Goal: Share content: Share content

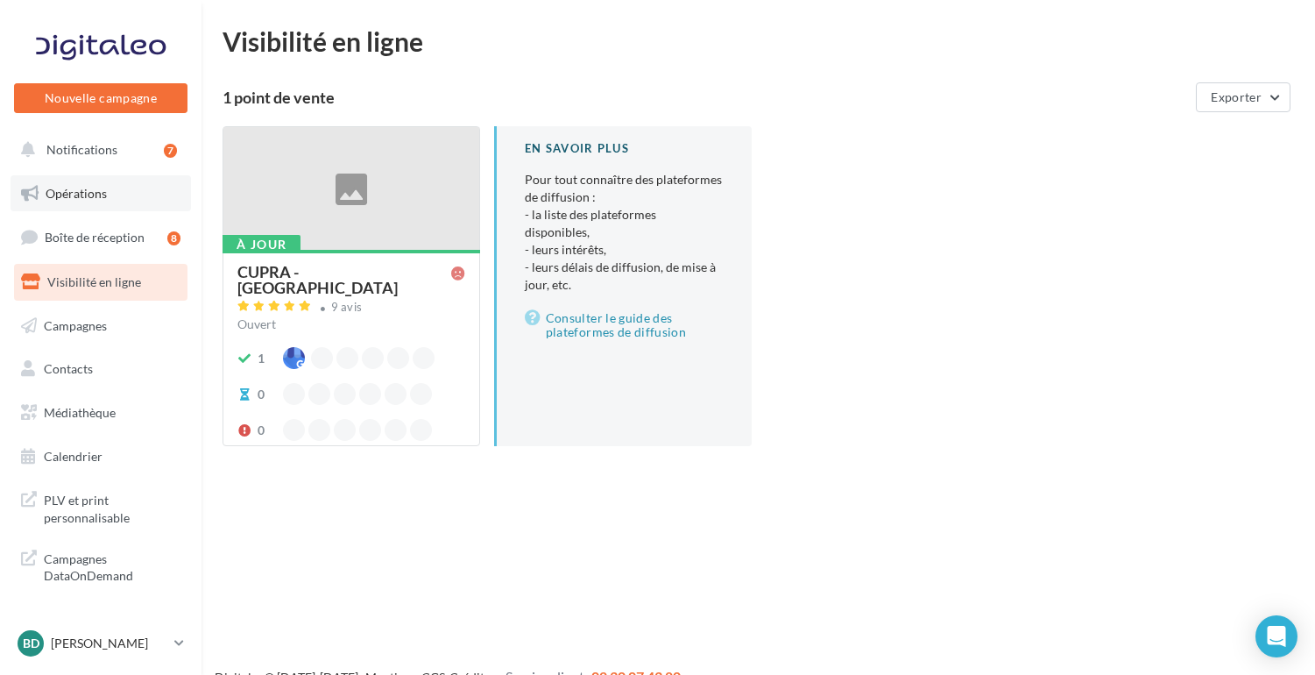
click at [88, 189] on span "Opérations" at bounding box center [76, 193] width 61 height 15
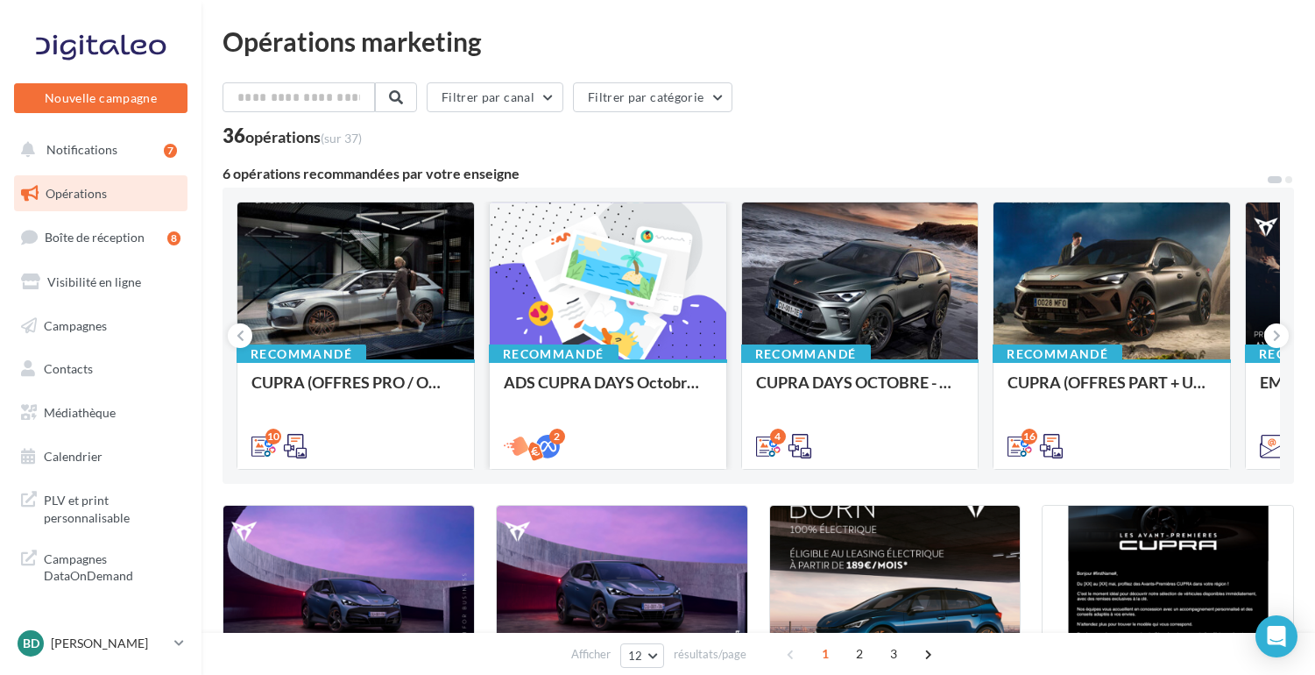
click at [646, 301] on div at bounding box center [608, 281] width 237 height 159
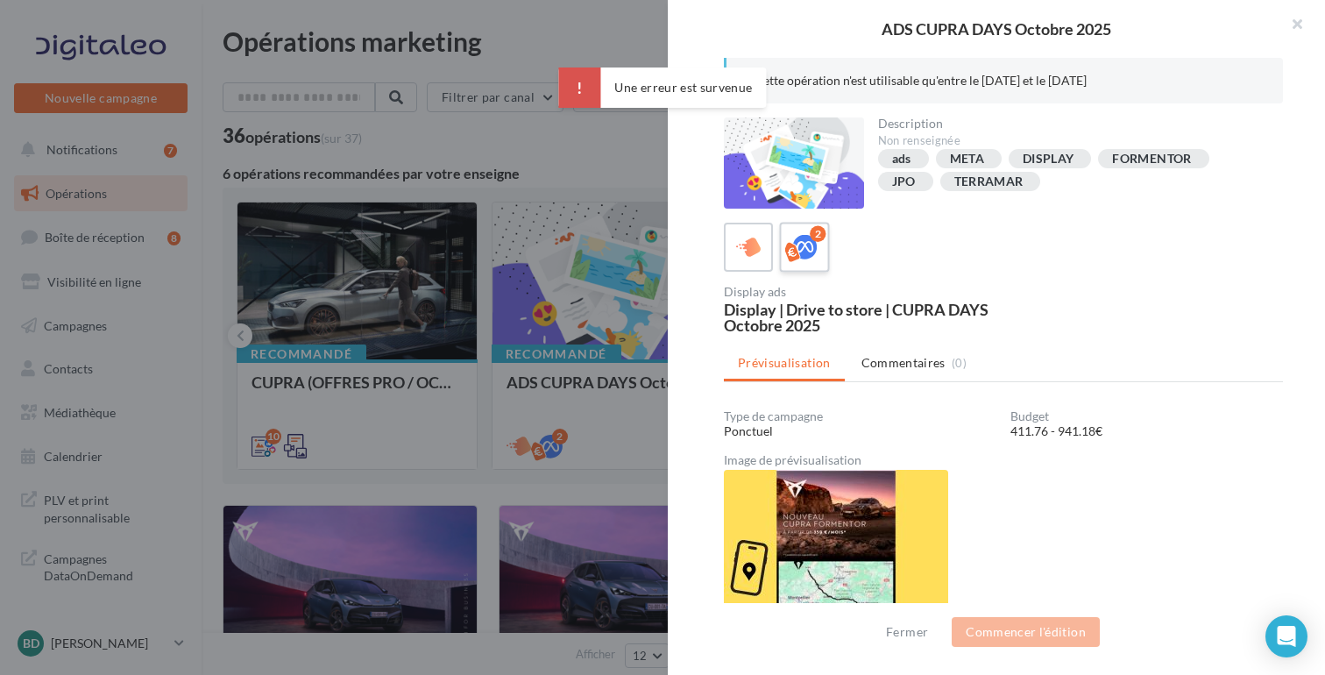
click at [809, 244] on icon at bounding box center [804, 247] width 25 height 25
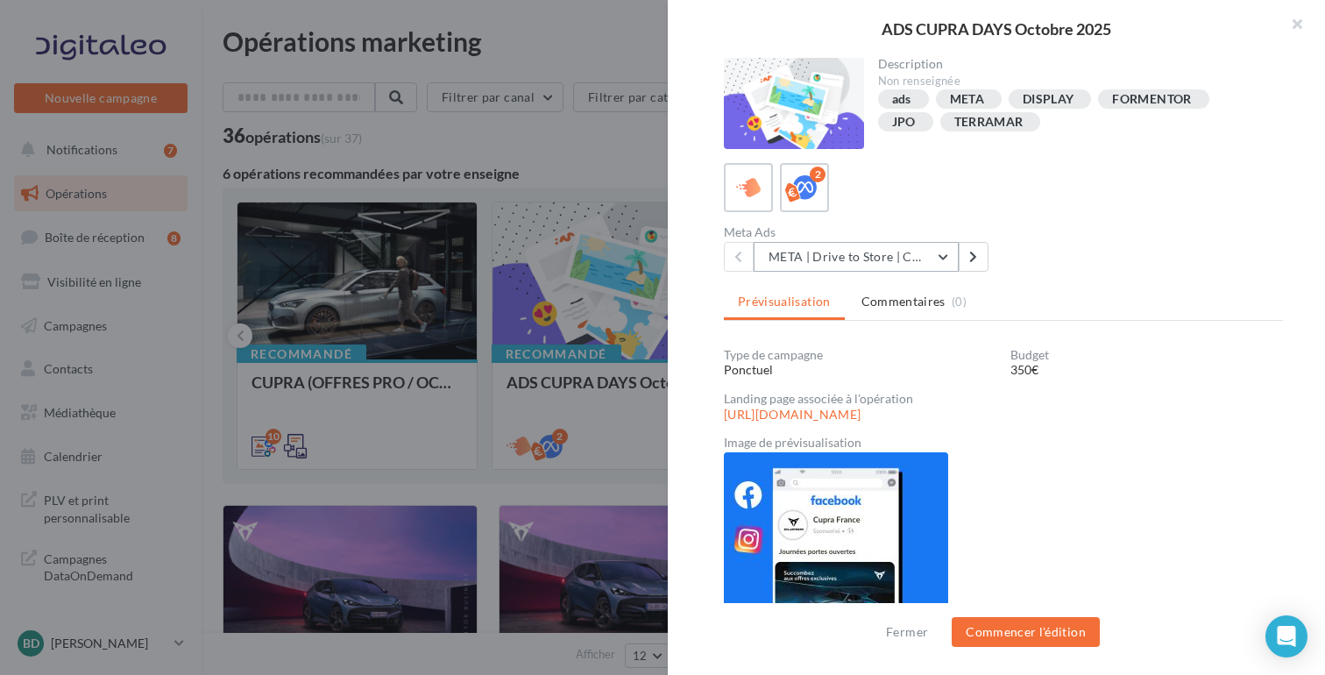
click at [948, 254] on button "META | Drive to Store | CUPRA DAYS Octobre 2025" at bounding box center [856, 257] width 205 height 30
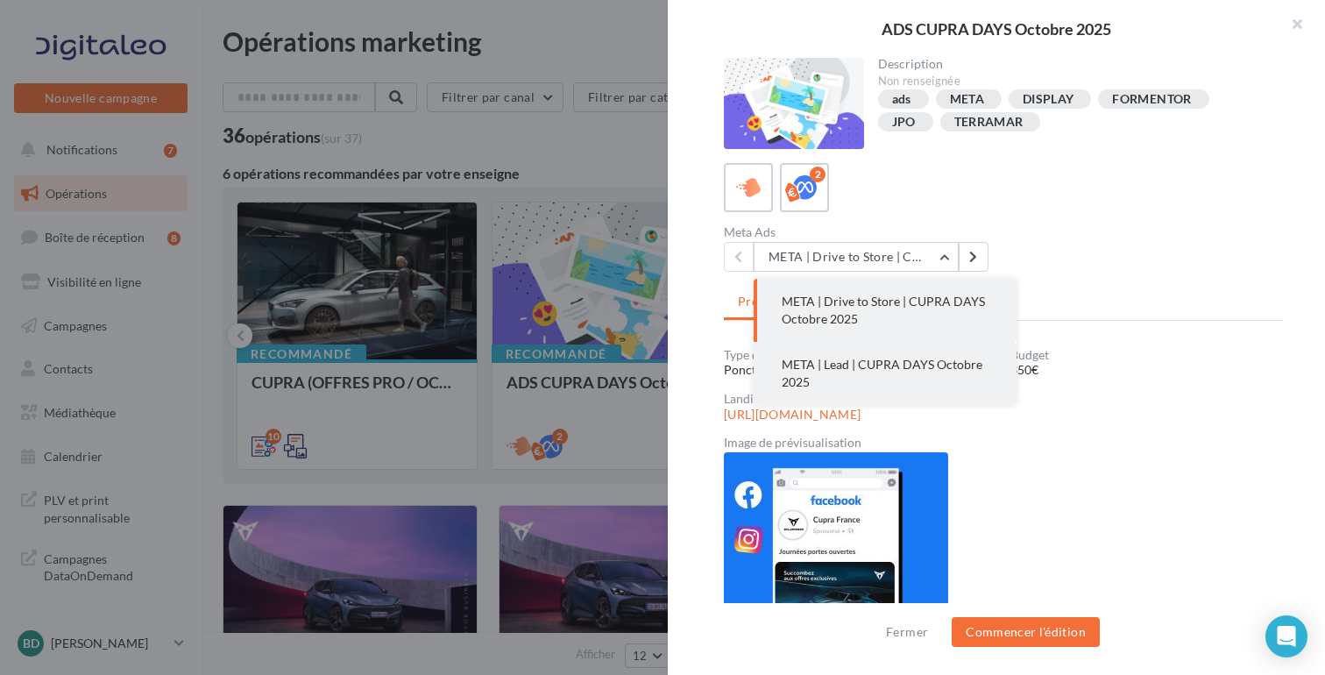
click at [927, 365] on span "META | Lead | CUPRA DAYS Octobre 2025" at bounding box center [882, 373] width 201 height 32
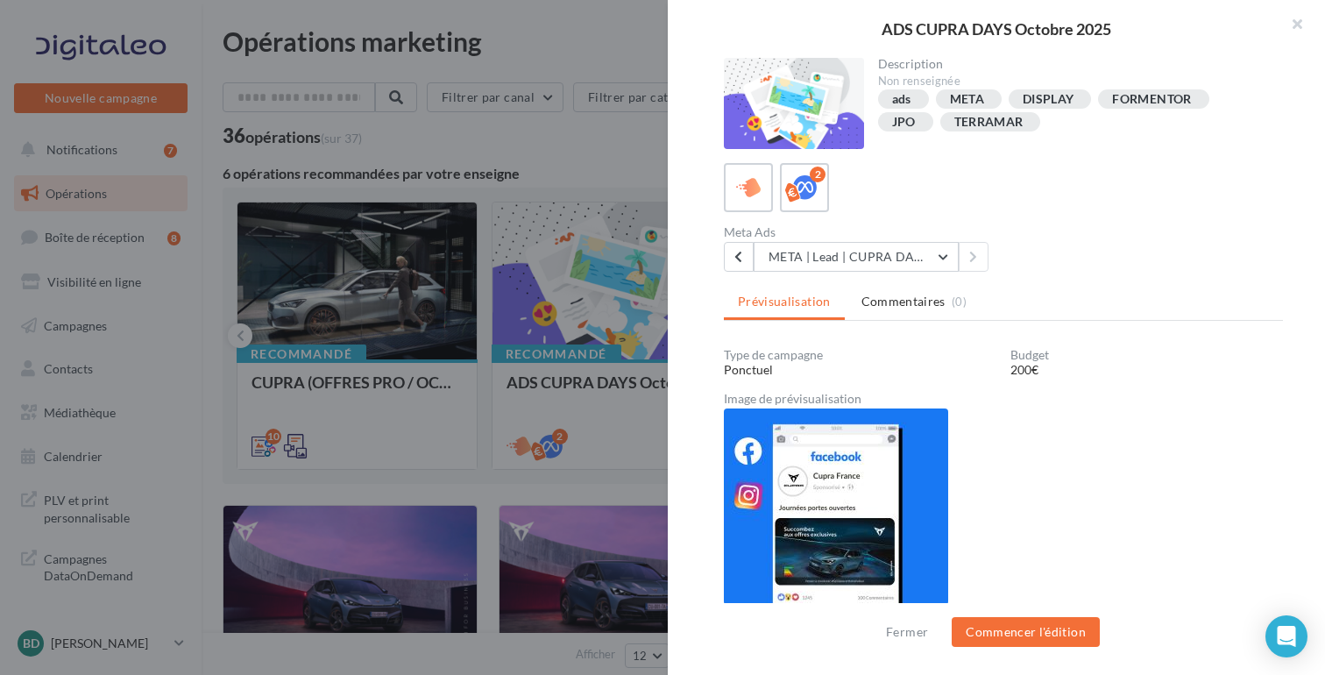
scroll to position [2, 0]
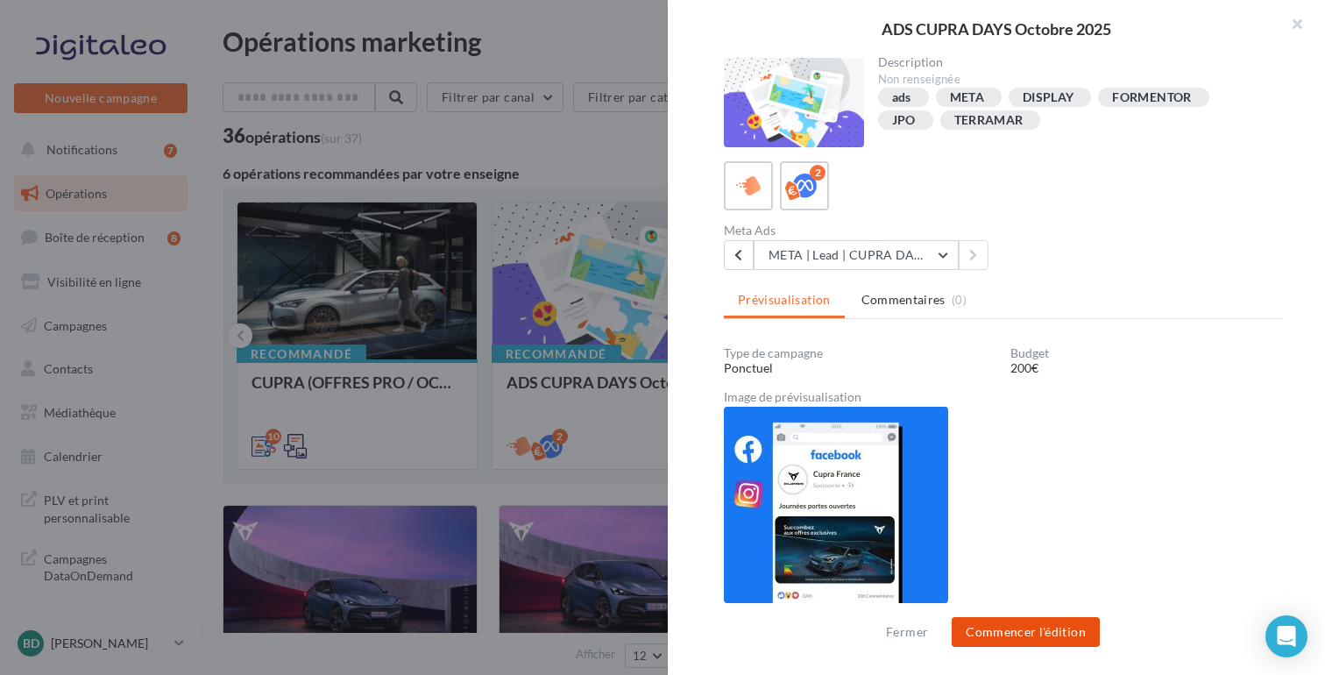
click at [1050, 629] on button "Commencer l'édition" at bounding box center [1026, 632] width 148 height 30
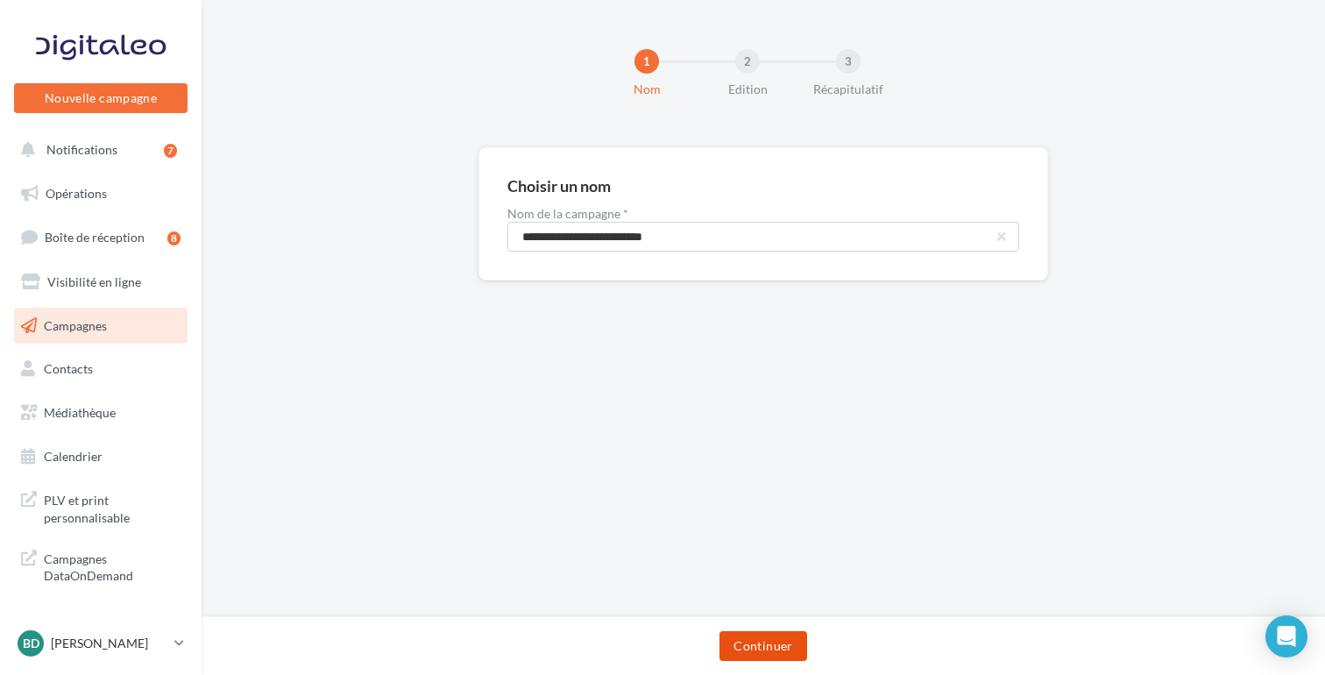
click at [768, 647] on button "Continuer" at bounding box center [762, 646] width 87 height 30
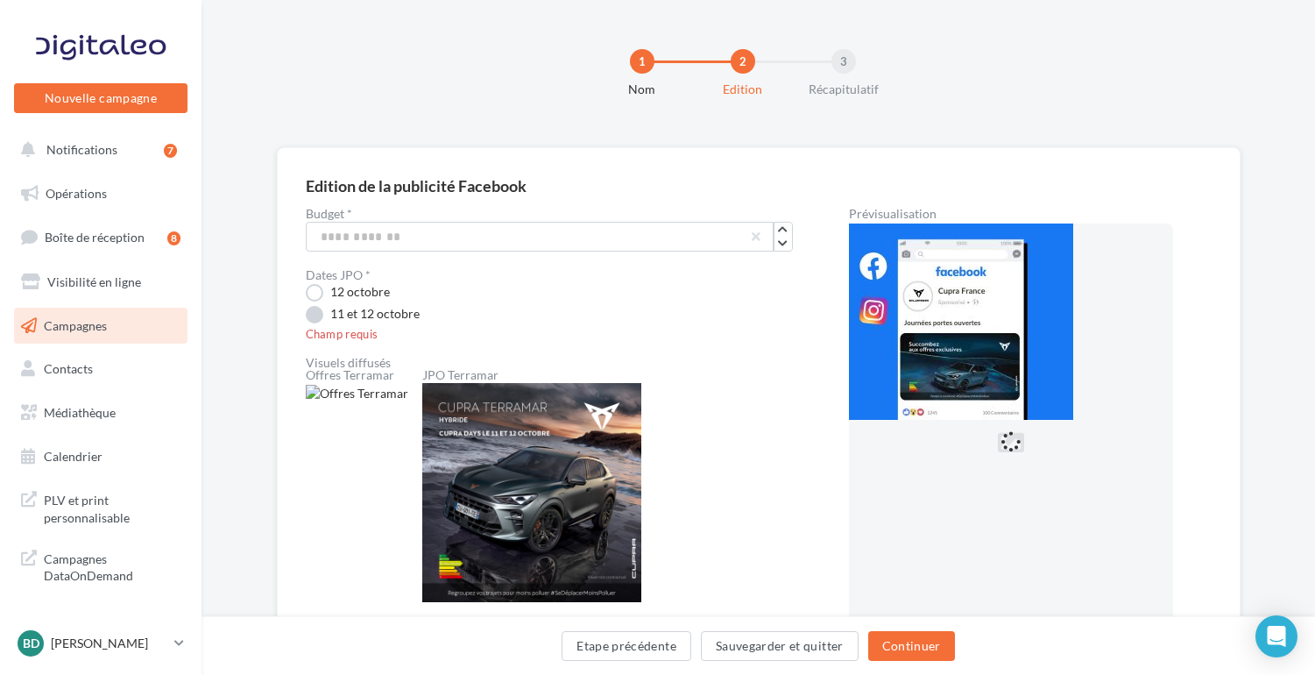
click at [314, 317] on label "11 et 12 octobre" at bounding box center [363, 315] width 114 height 18
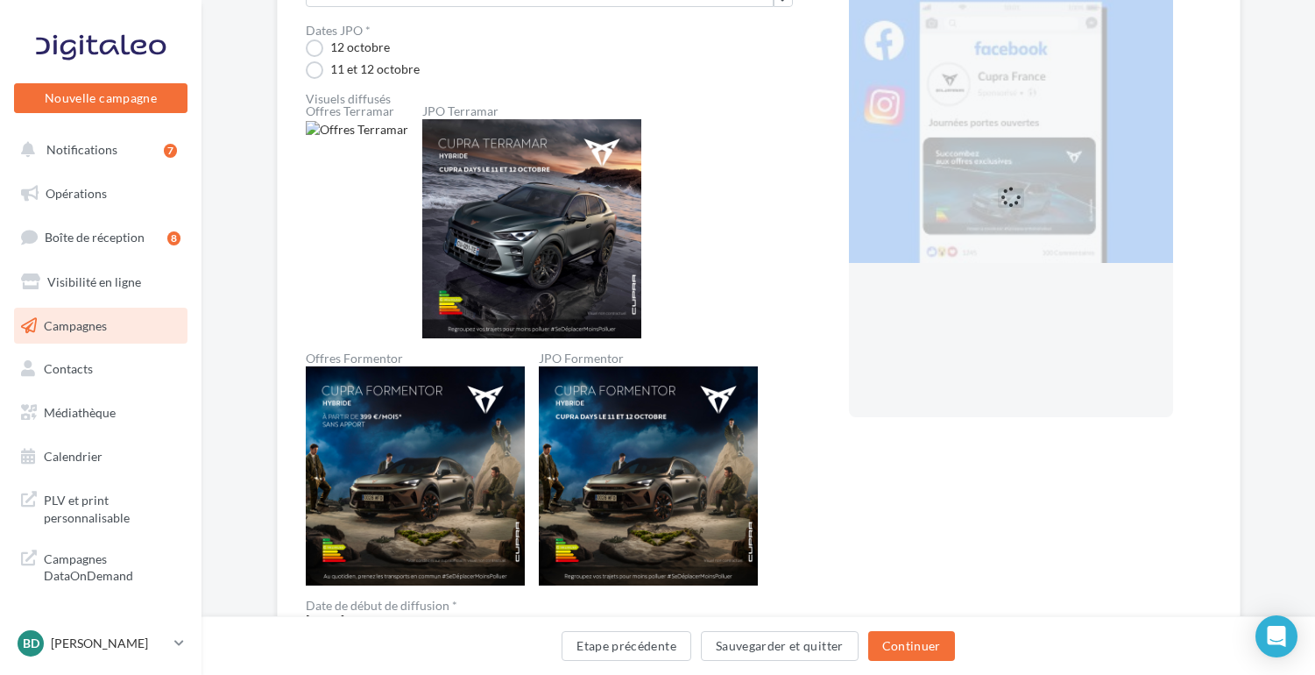
scroll to position [266, 0]
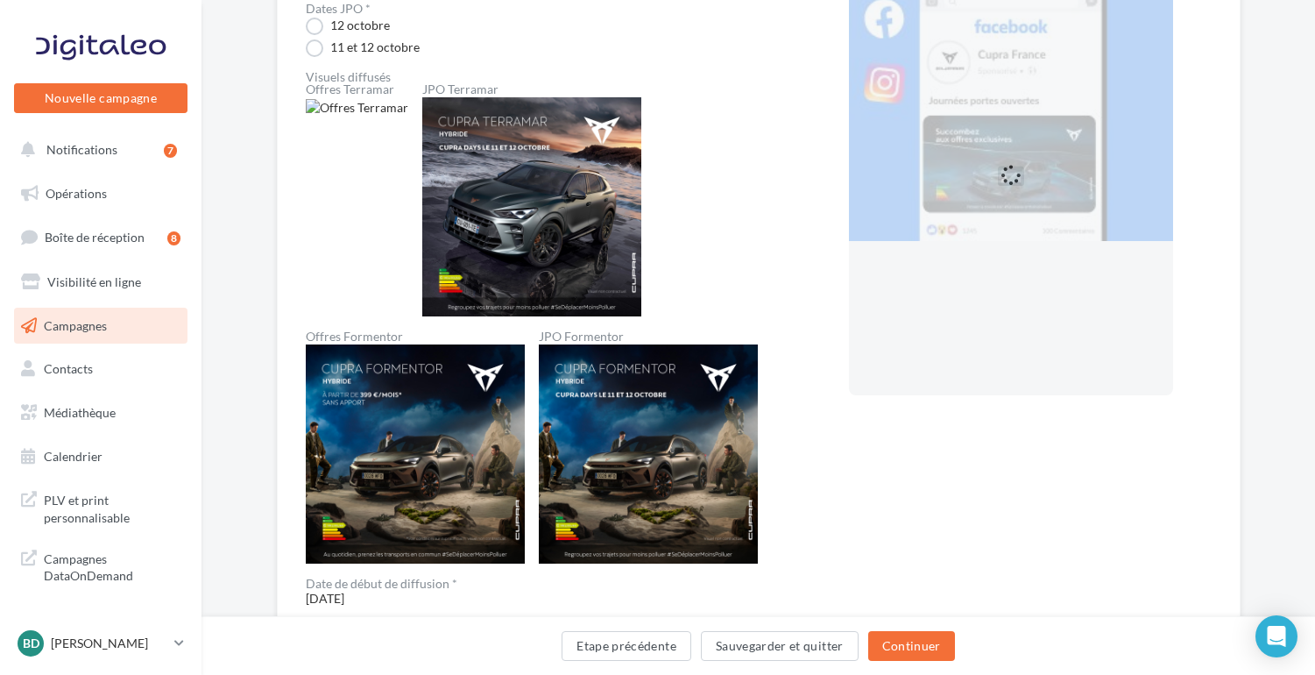
click at [653, 398] on img at bounding box center [648, 453] width 219 height 219
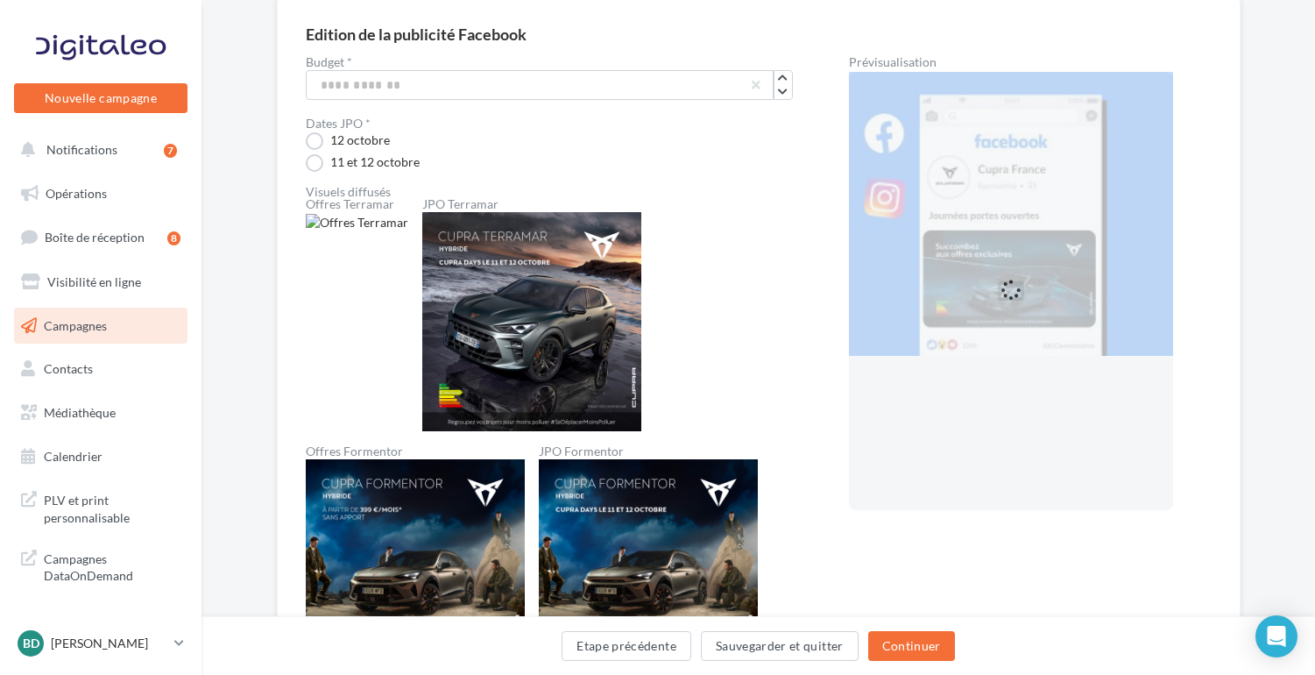
scroll to position [130, 0]
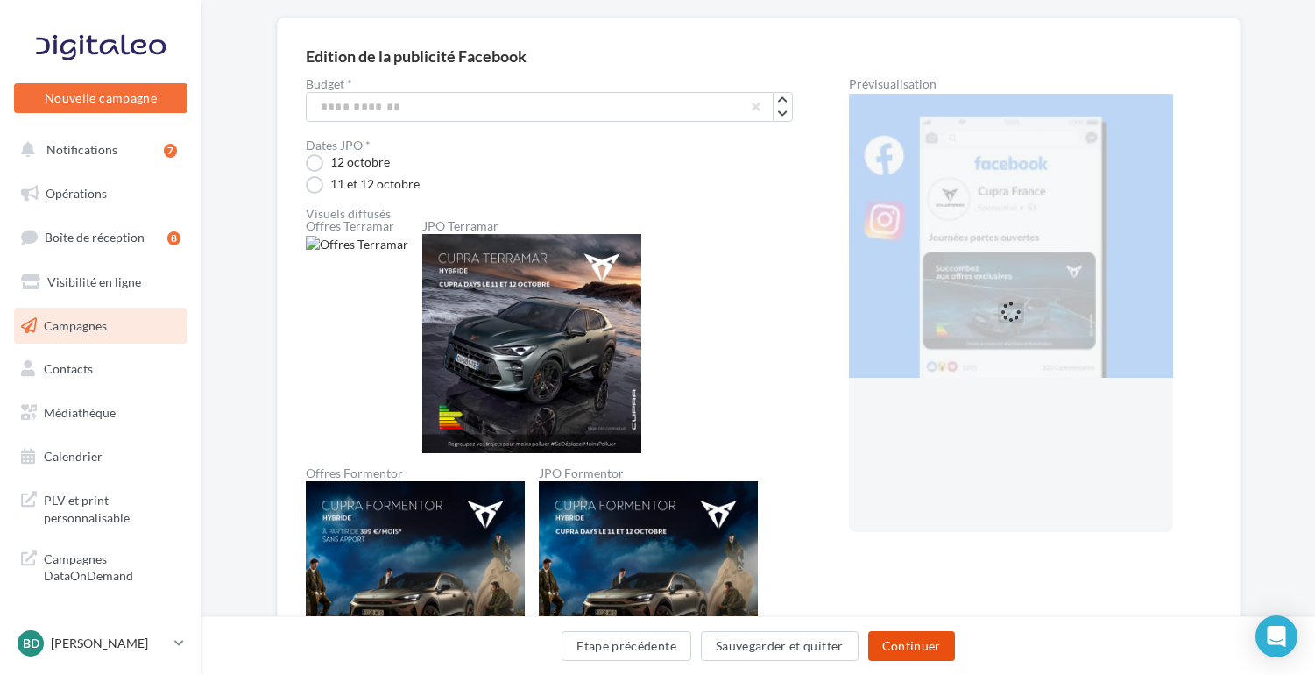
click at [912, 643] on button "Continuer" at bounding box center [911, 646] width 87 height 30
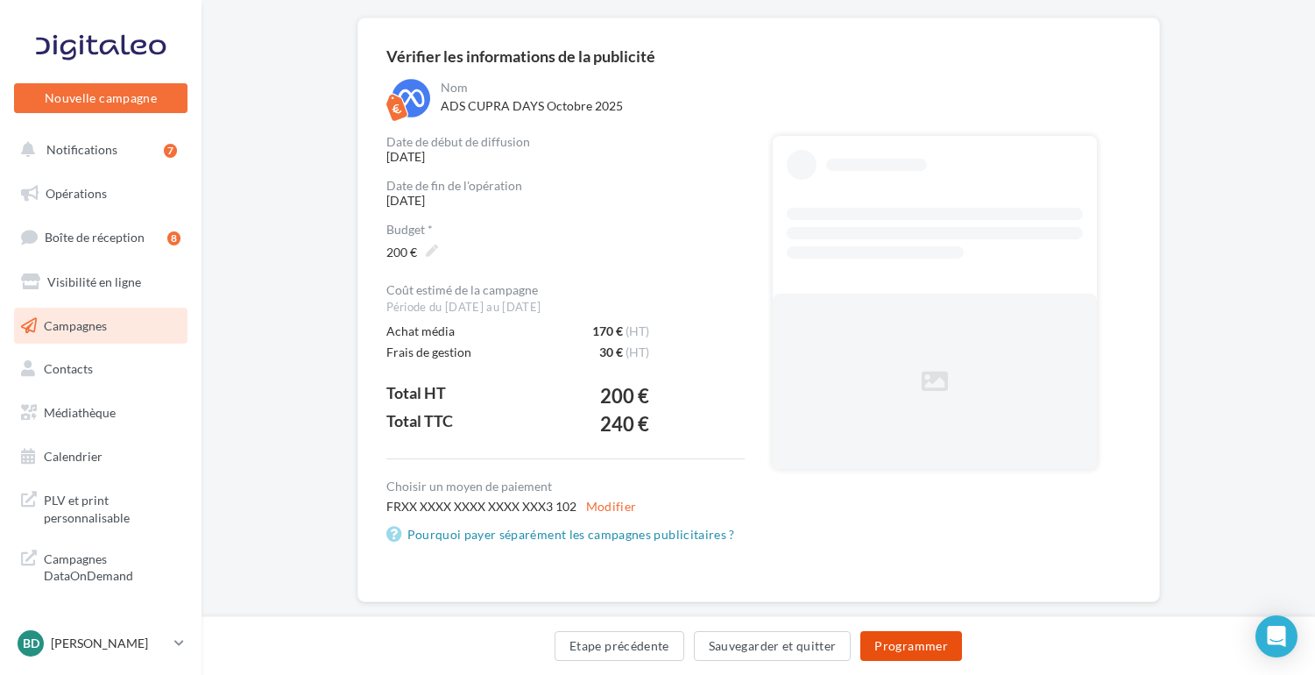
click at [912, 643] on button "Programmer" at bounding box center [911, 646] width 102 height 30
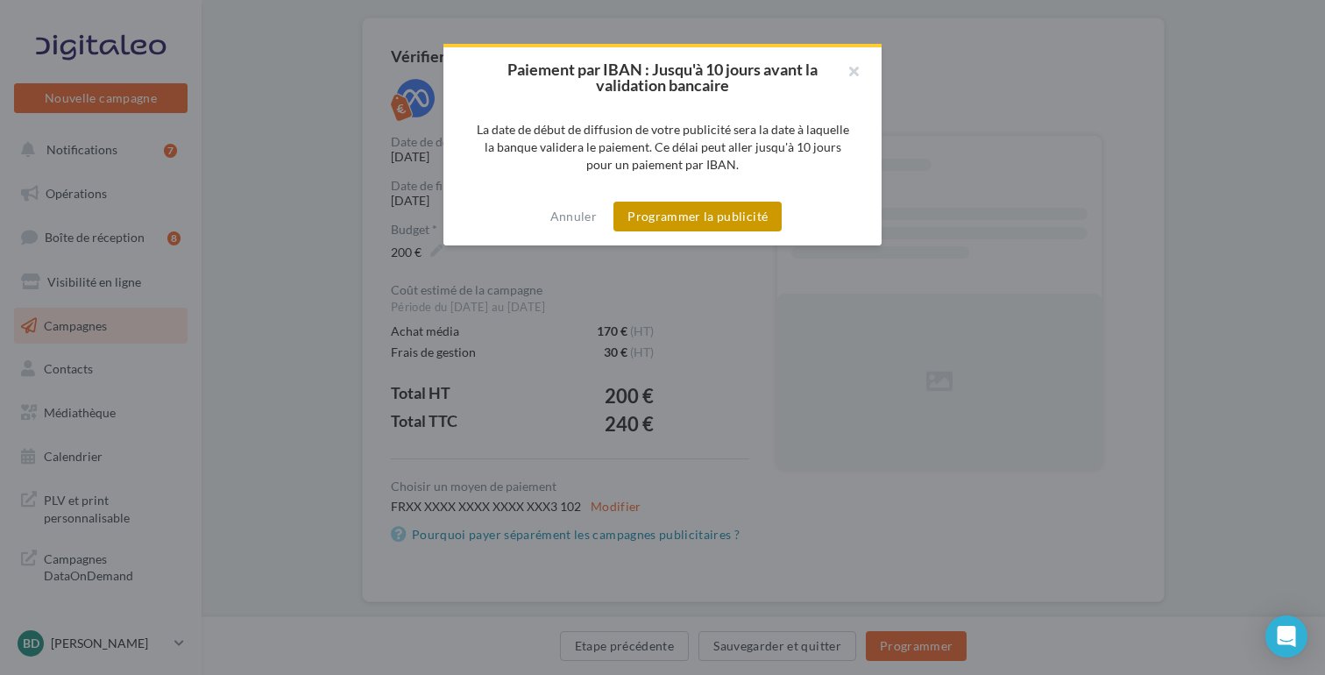
click at [713, 217] on button "Programmer la publicité" at bounding box center [697, 217] width 168 height 30
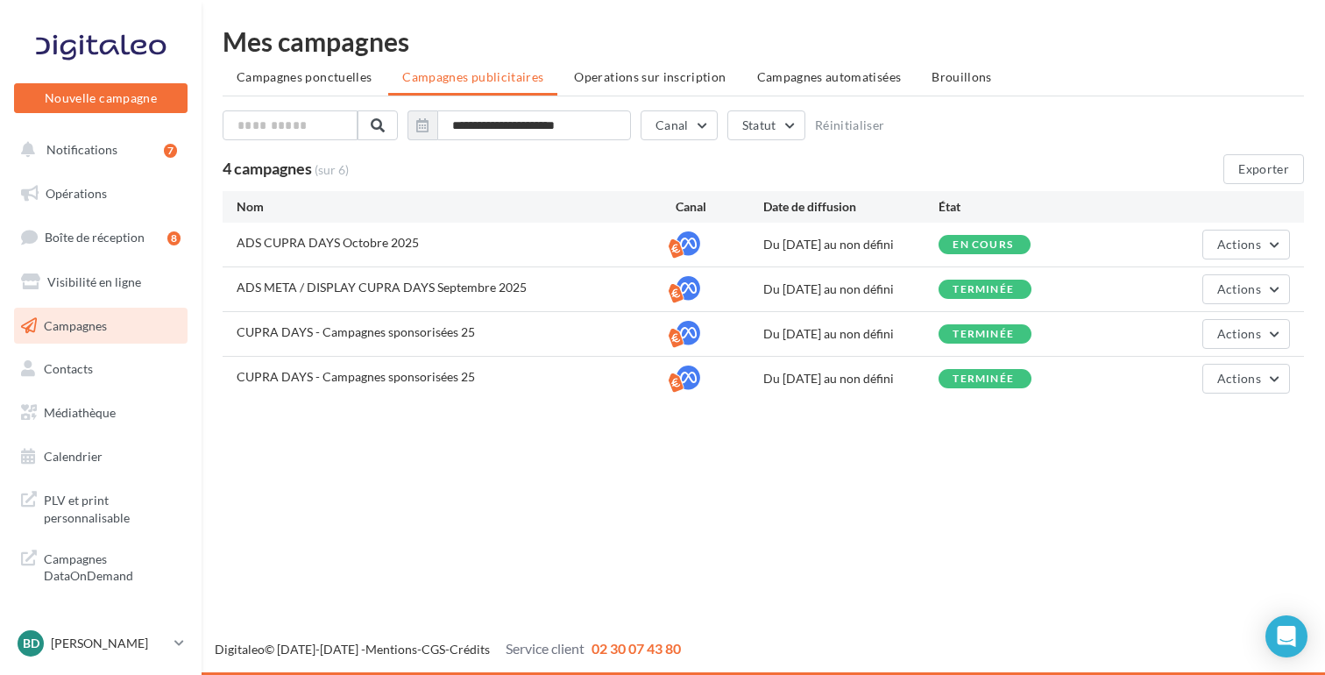
click at [74, 321] on span "Campagnes" at bounding box center [75, 324] width 63 height 15
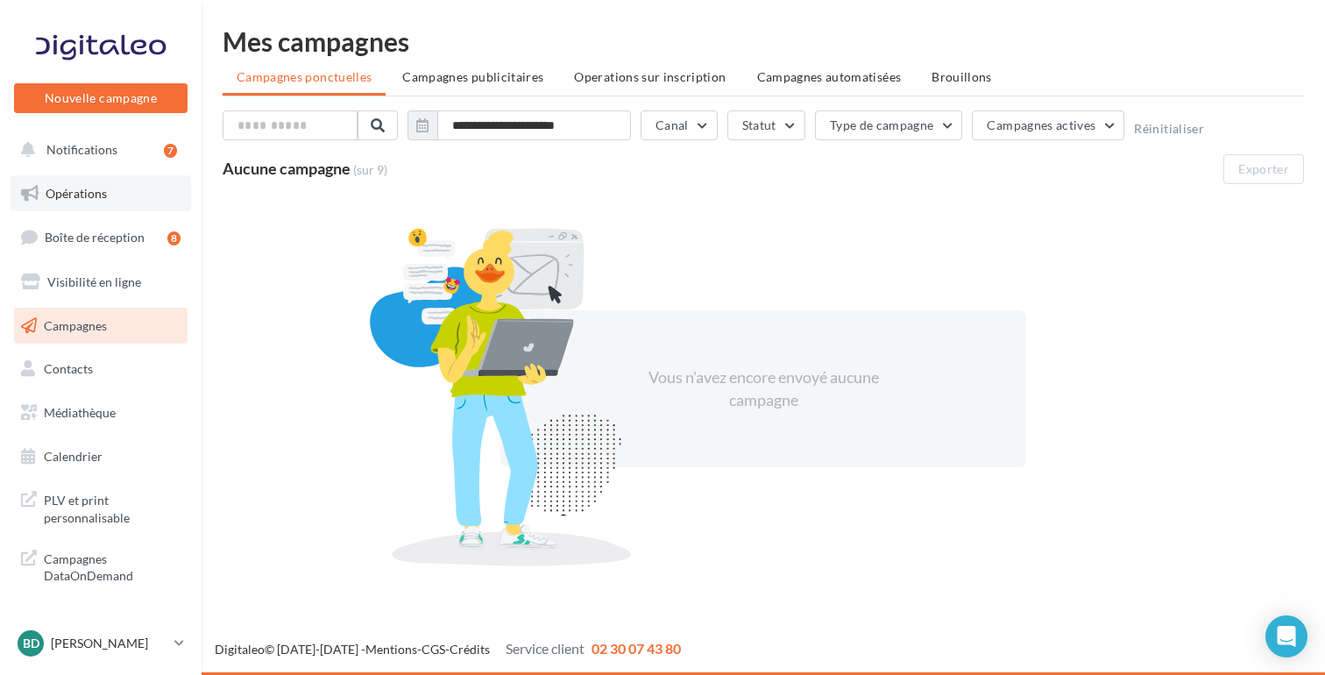
click at [80, 188] on span "Opérations" at bounding box center [76, 193] width 61 height 15
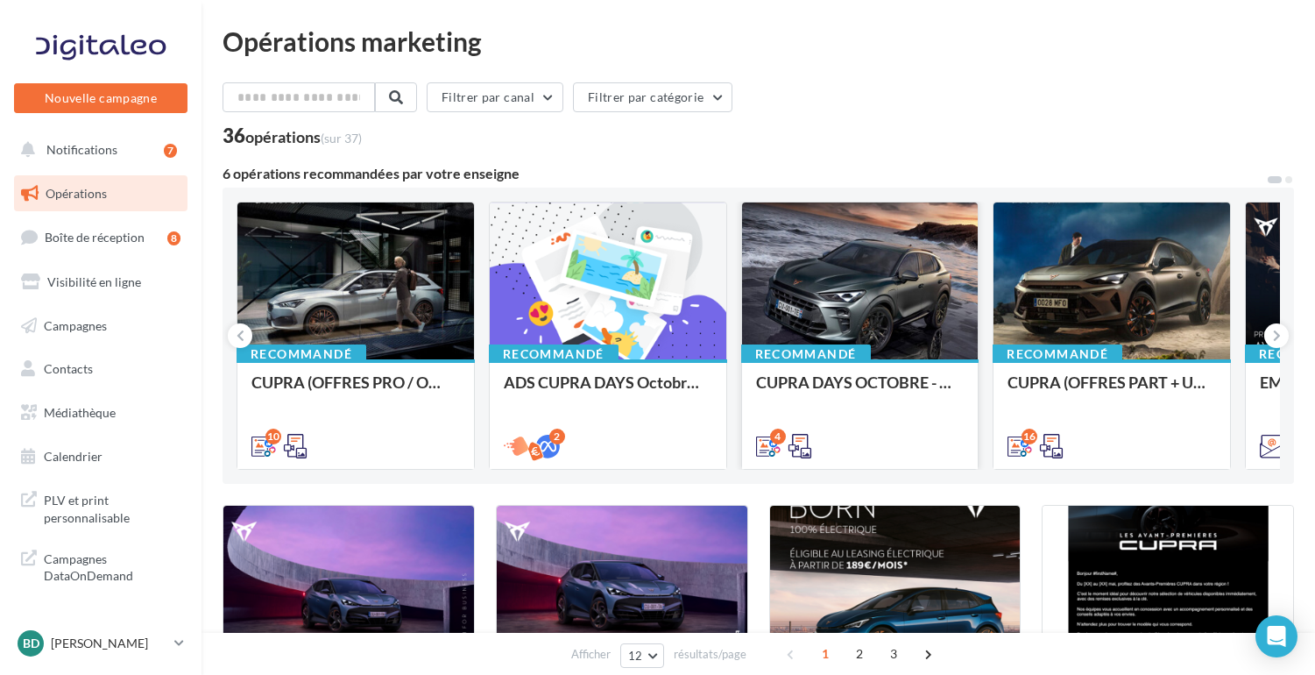
click at [853, 294] on div at bounding box center [860, 281] width 237 height 159
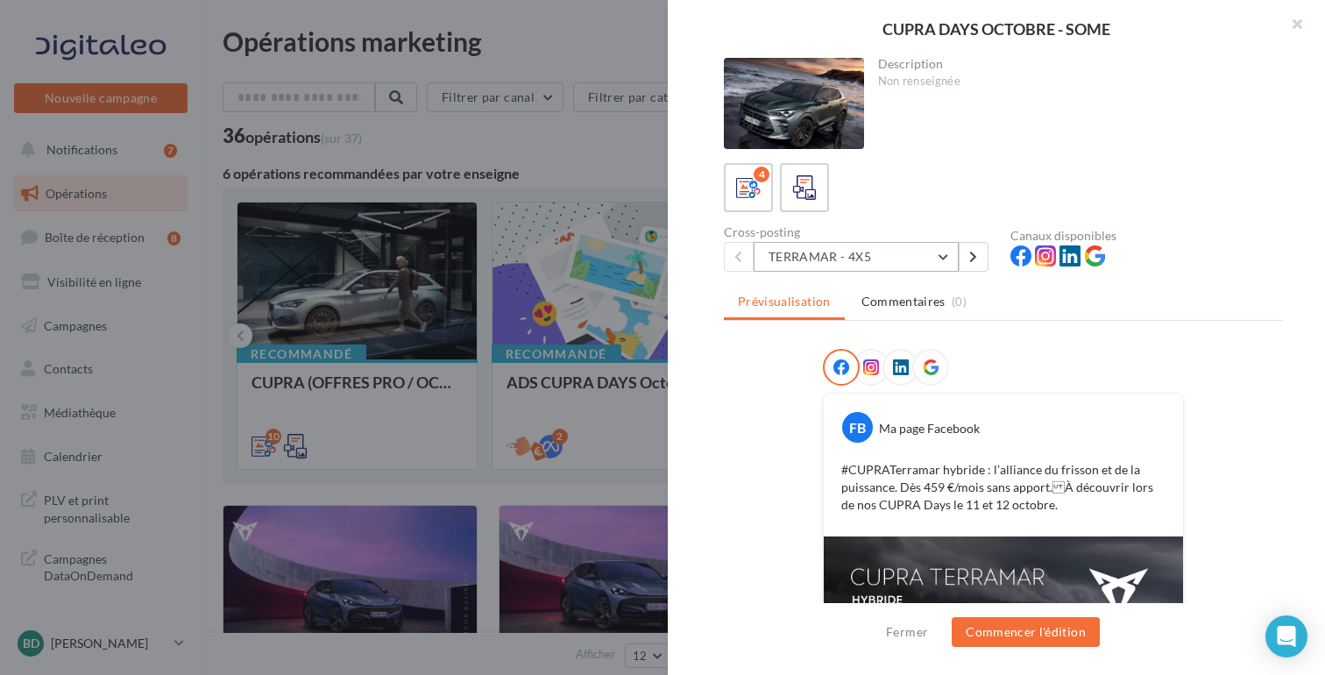
click at [939, 257] on button "TERRAMAR - 4X5" at bounding box center [856, 257] width 205 height 30
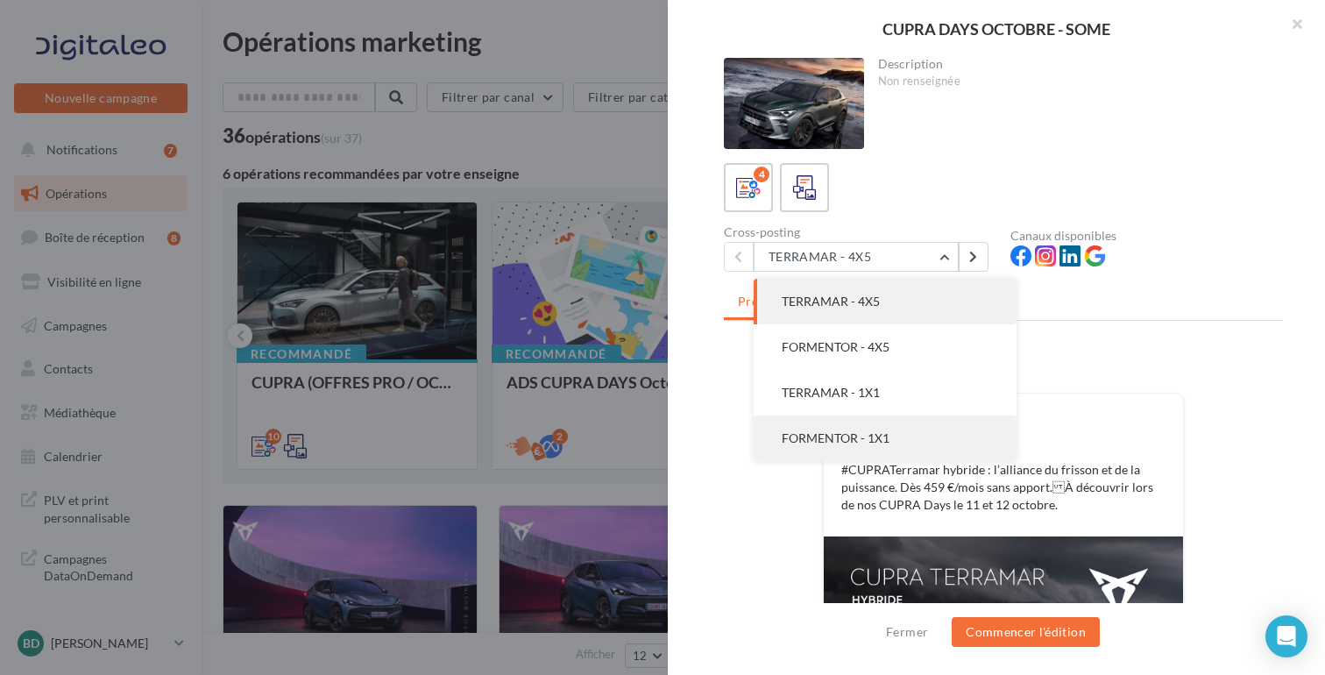
click at [901, 433] on button "FORMENTOR - 1X1" at bounding box center [885, 438] width 263 height 46
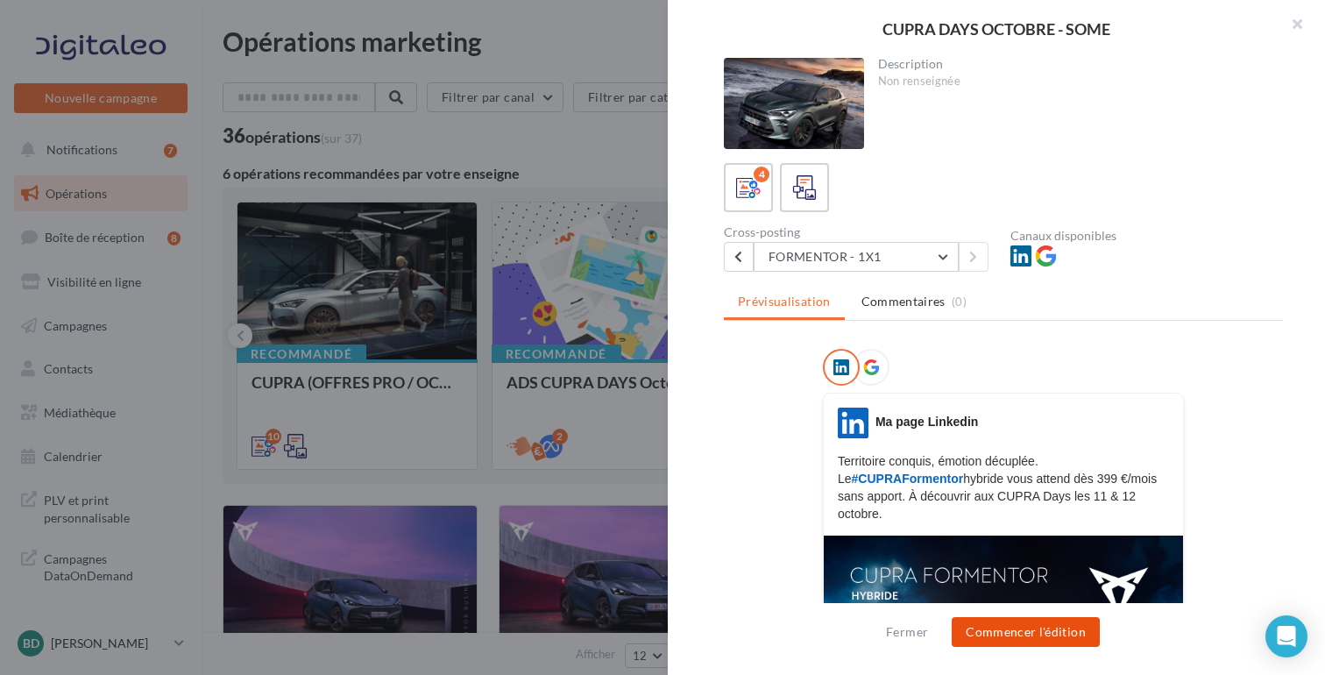
click at [1026, 628] on button "Commencer l'édition" at bounding box center [1026, 632] width 148 height 30
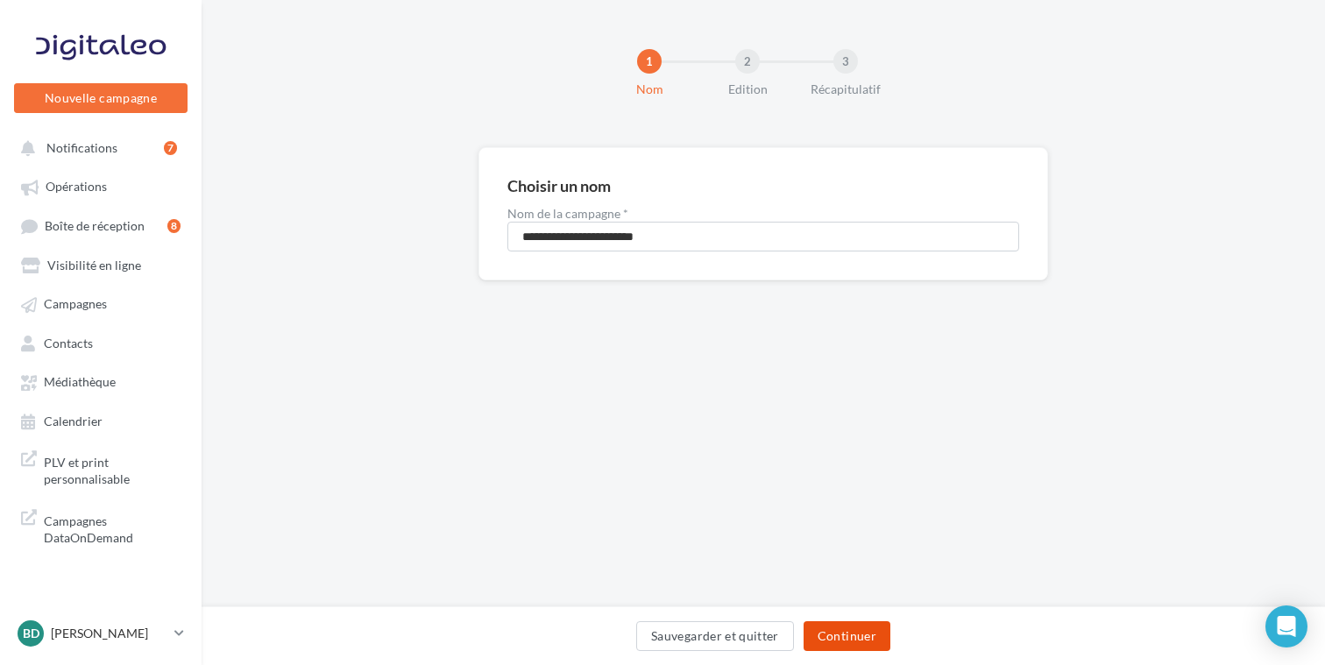
click at [828, 639] on button "Continuer" at bounding box center [847, 636] width 87 height 30
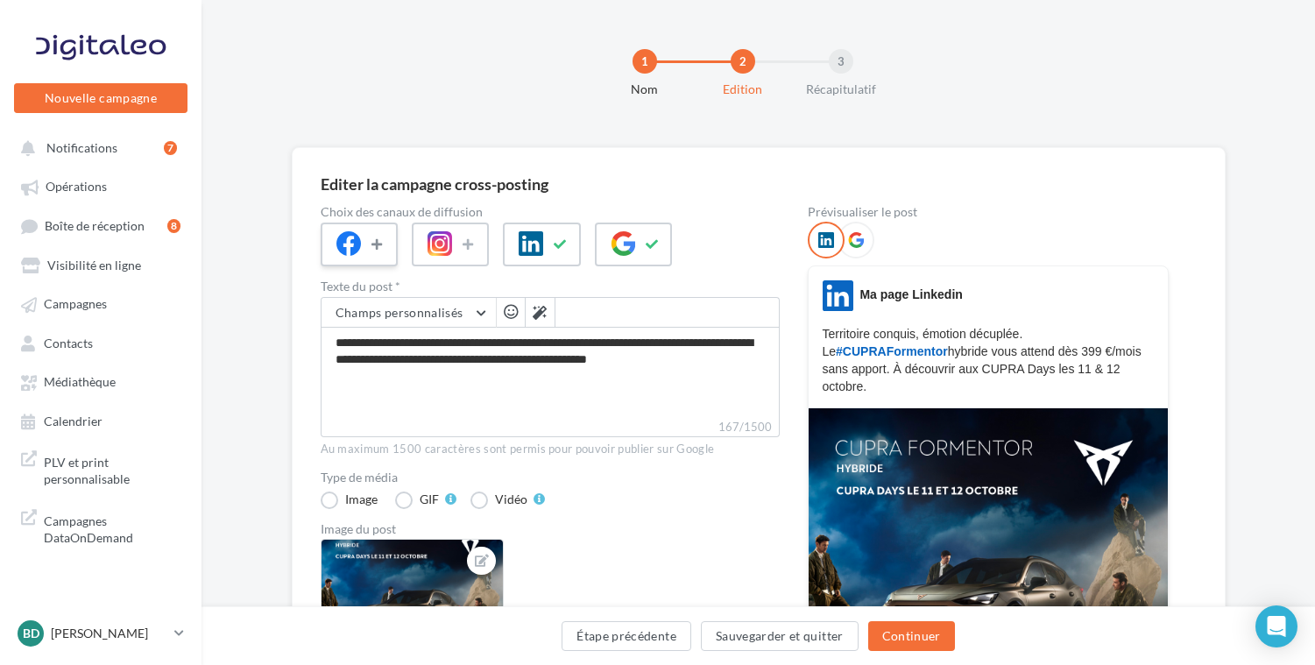
click at [381, 248] on icon at bounding box center [379, 244] width 14 height 12
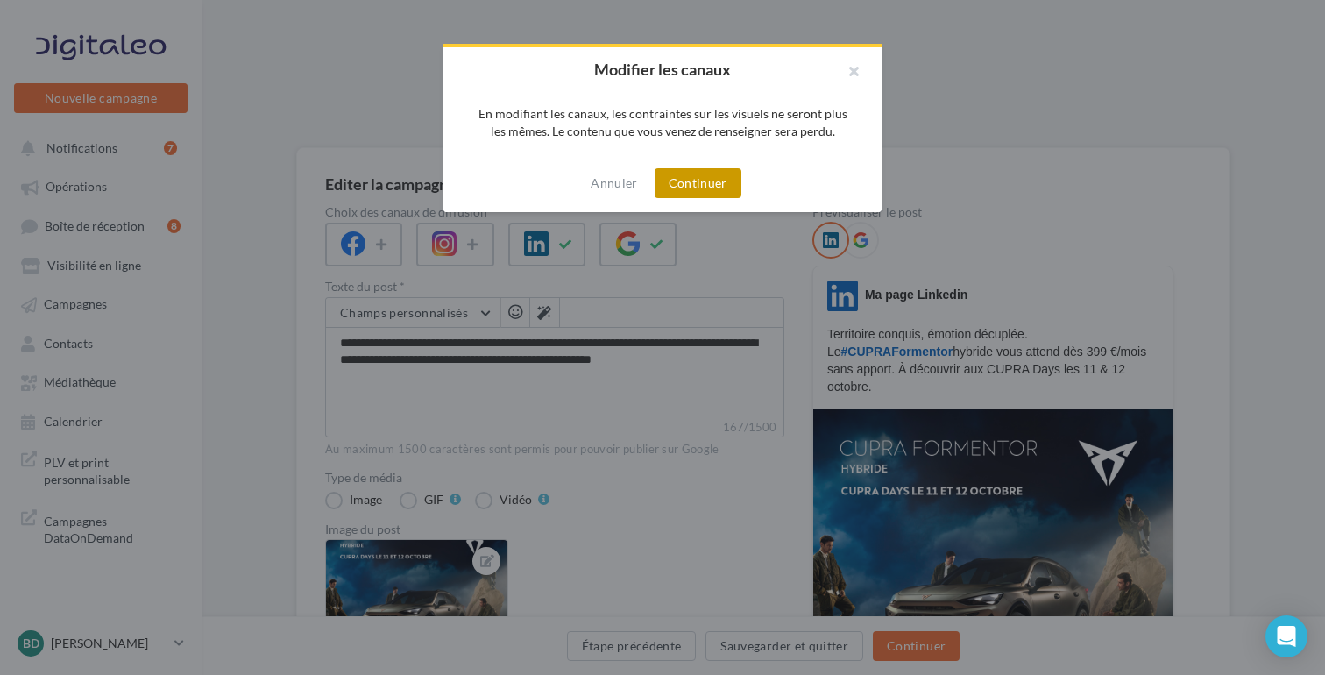
click at [702, 183] on button "Continuer" at bounding box center [698, 183] width 87 height 30
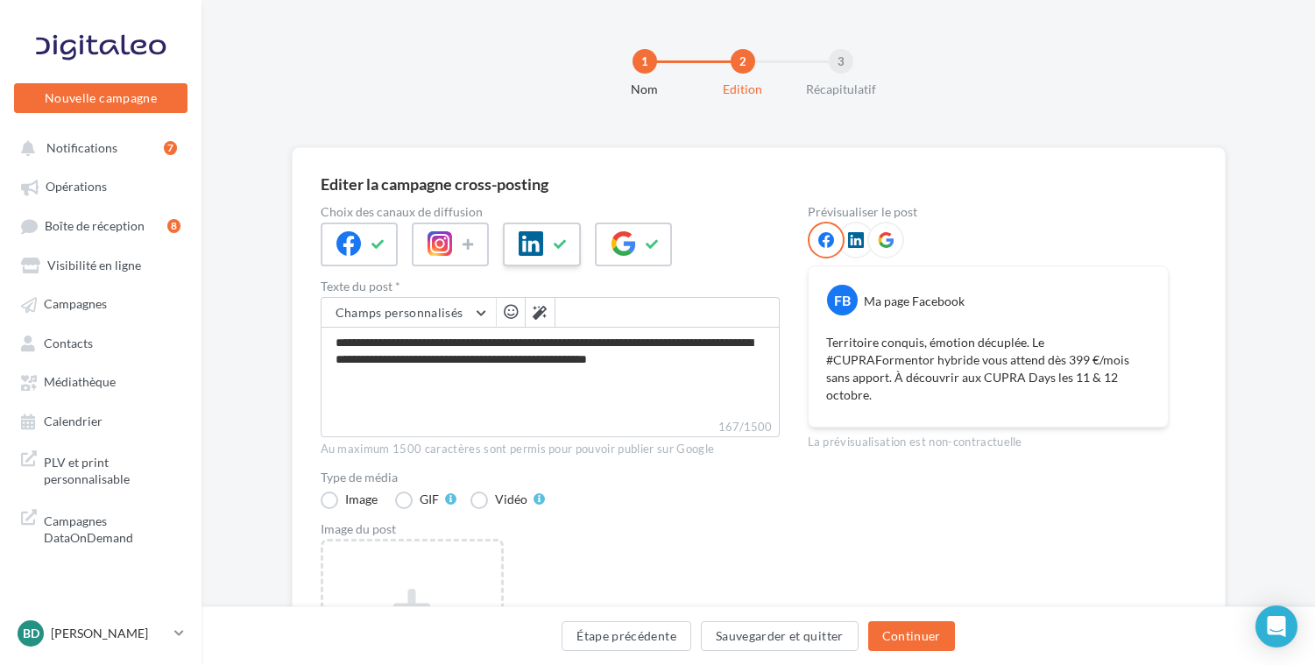
click at [553, 236] on button at bounding box center [560, 244] width 21 height 26
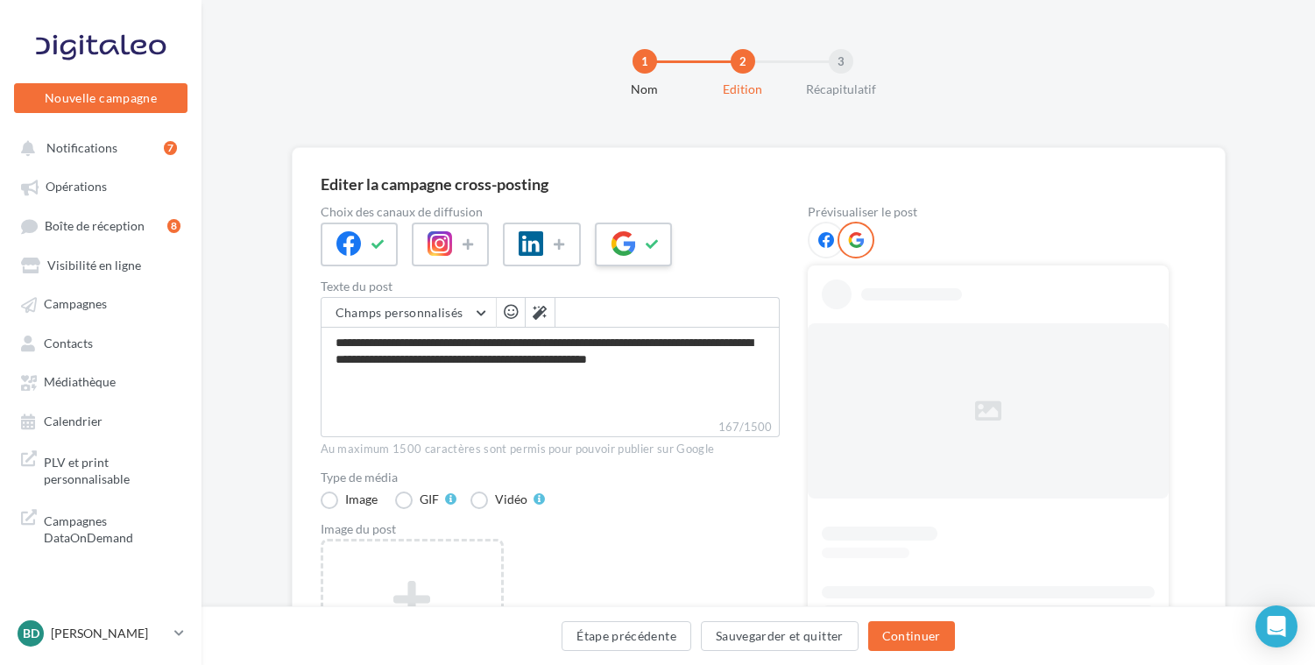
click at [662, 241] on button at bounding box center [652, 244] width 21 height 26
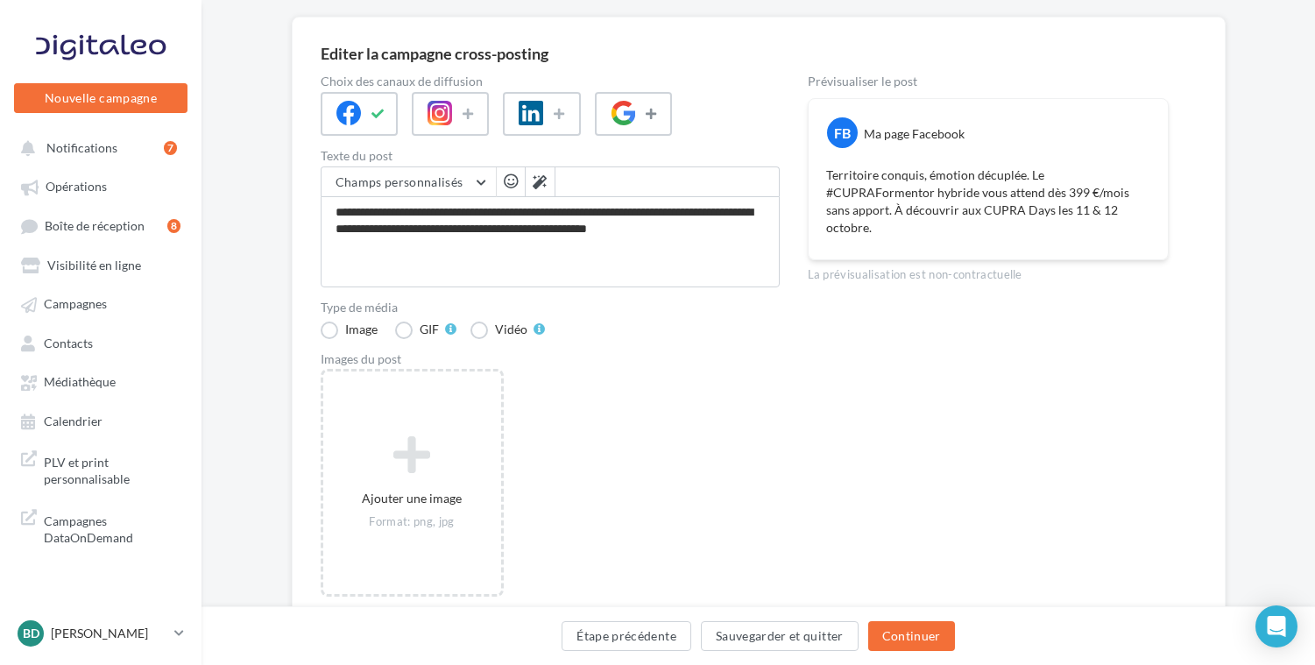
scroll to position [98, 0]
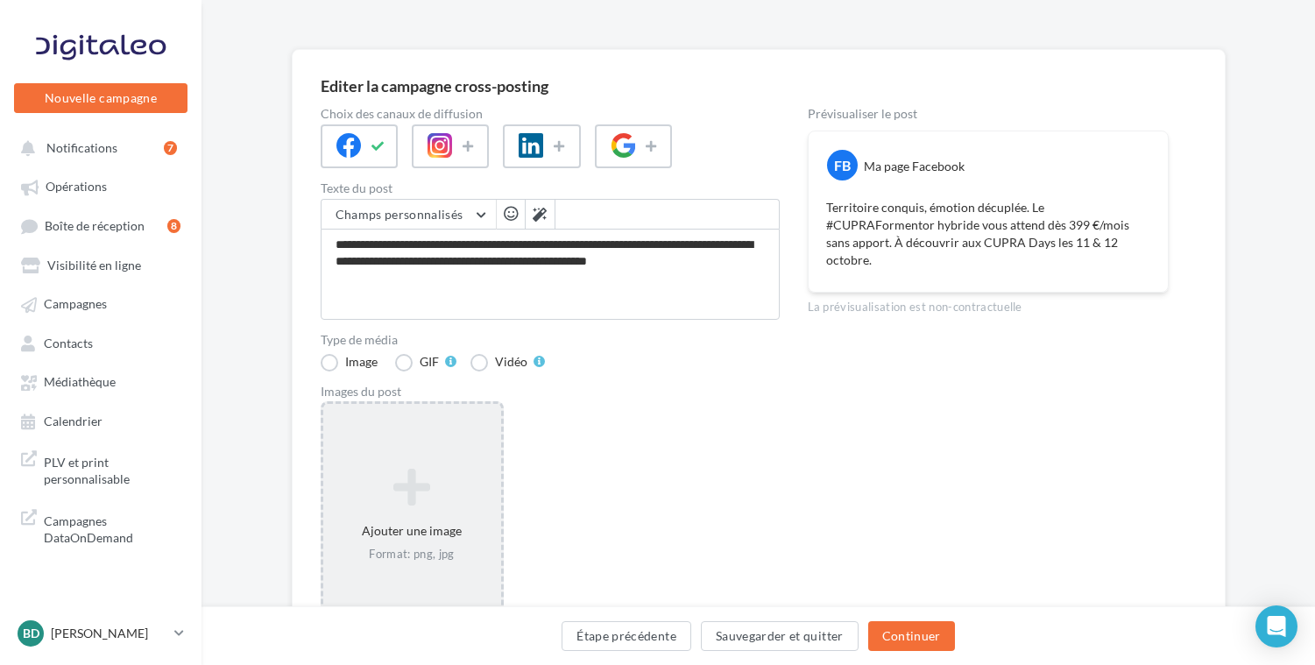
click at [417, 485] on icon at bounding box center [412, 487] width 164 height 42
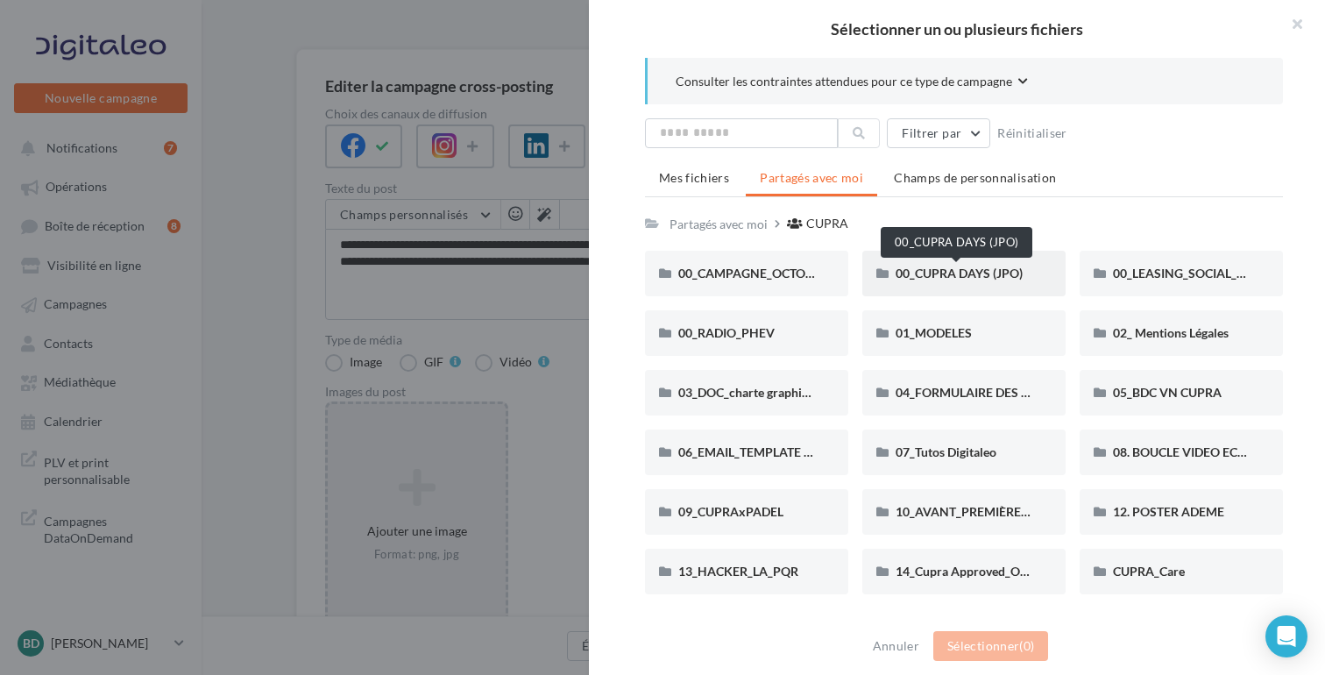
click at [941, 270] on span "00_CUPRA DAYS (JPO)" at bounding box center [959, 272] width 127 height 15
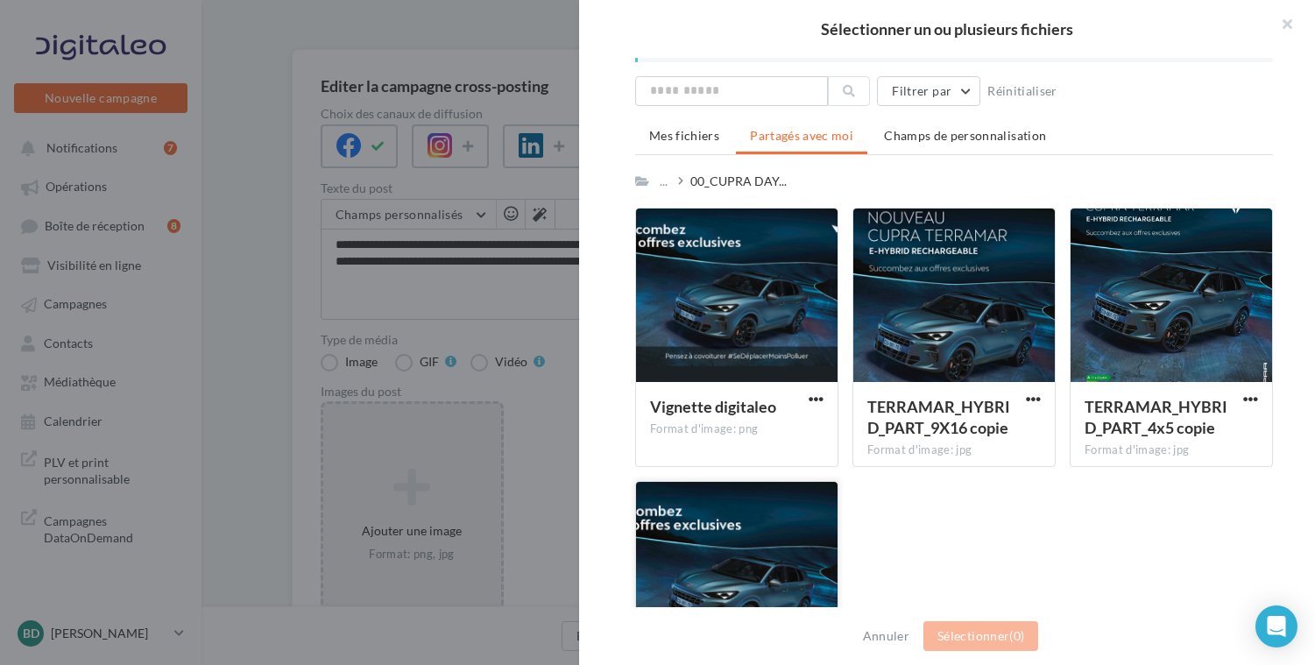
scroll to position [0, 0]
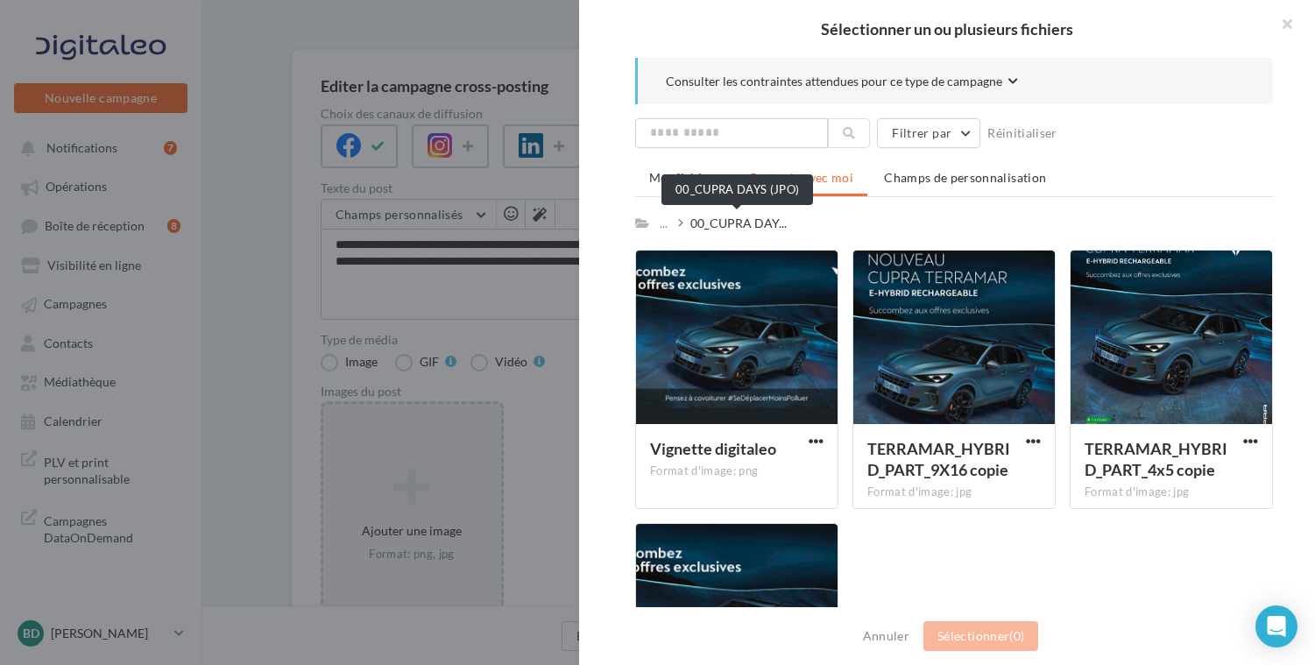
click at [710, 222] on span "00_CUPRA DAY..." at bounding box center [738, 224] width 96 height 18
click at [677, 179] on span "Mes fichiers" at bounding box center [684, 177] width 70 height 15
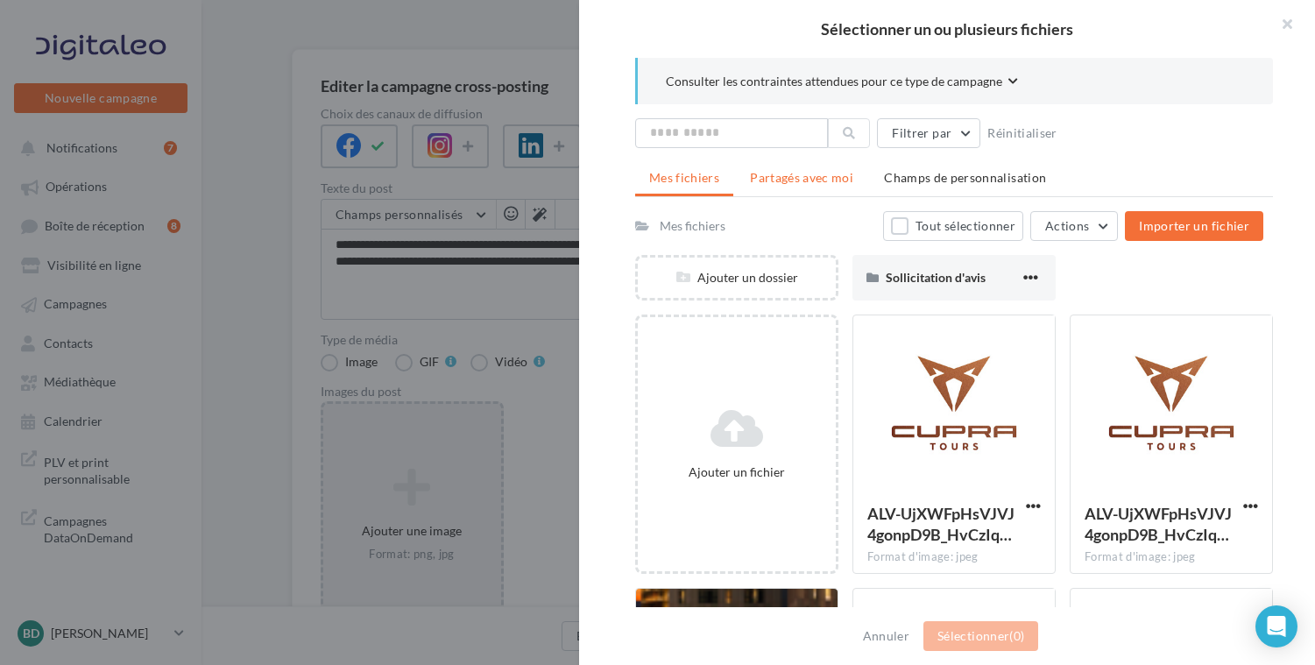
click at [824, 184] on li "Partagés avec moi" at bounding box center [801, 178] width 131 height 32
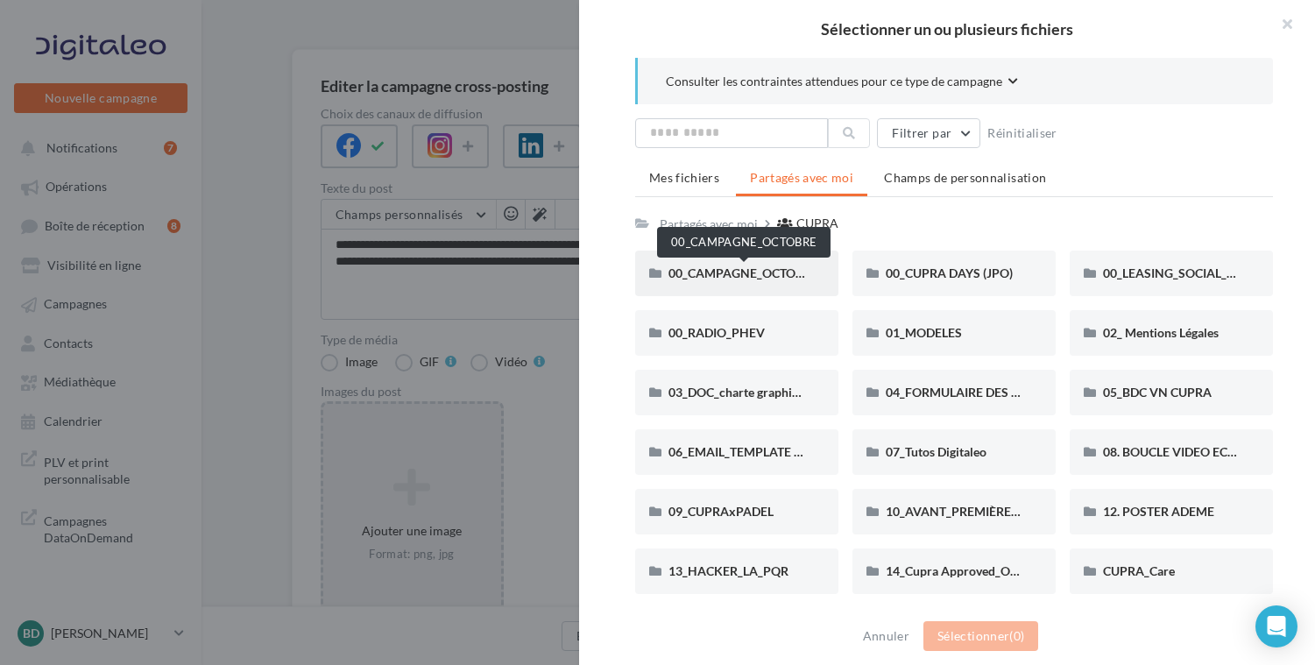
click at [729, 274] on span "00_CAMPAGNE_OCTOBRE" at bounding box center [744, 272] width 150 height 15
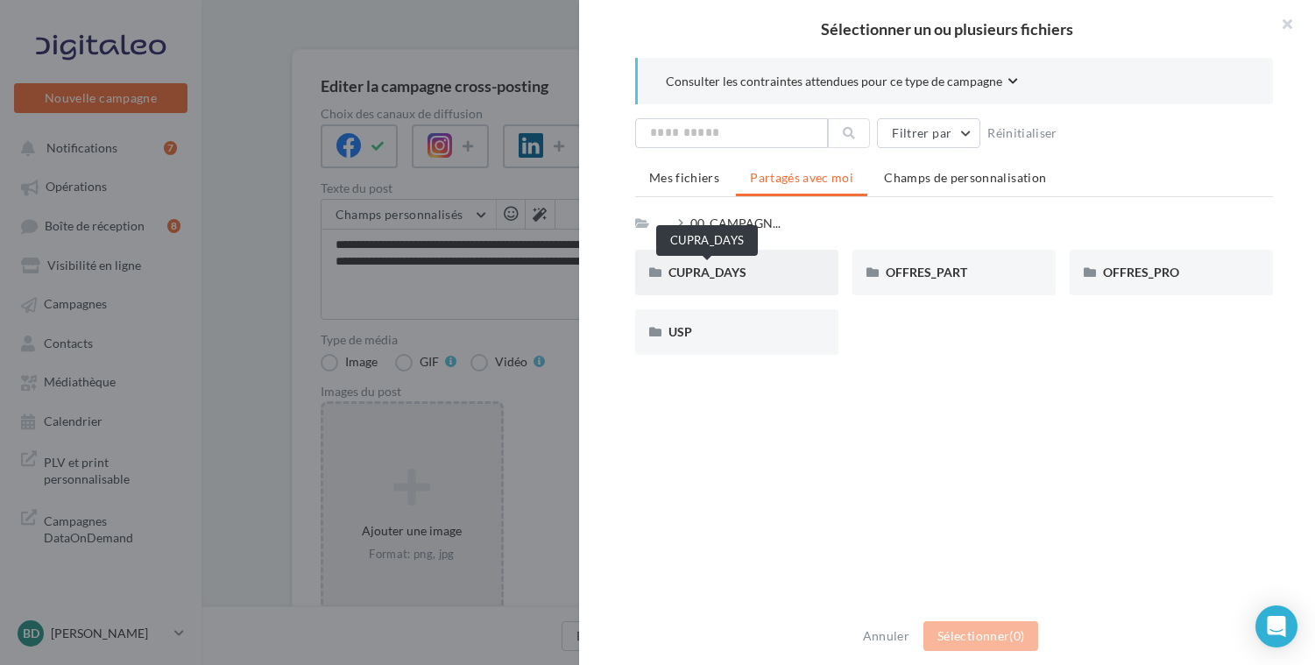
click at [710, 272] on span "CUPRA_DAYS" at bounding box center [708, 272] width 78 height 15
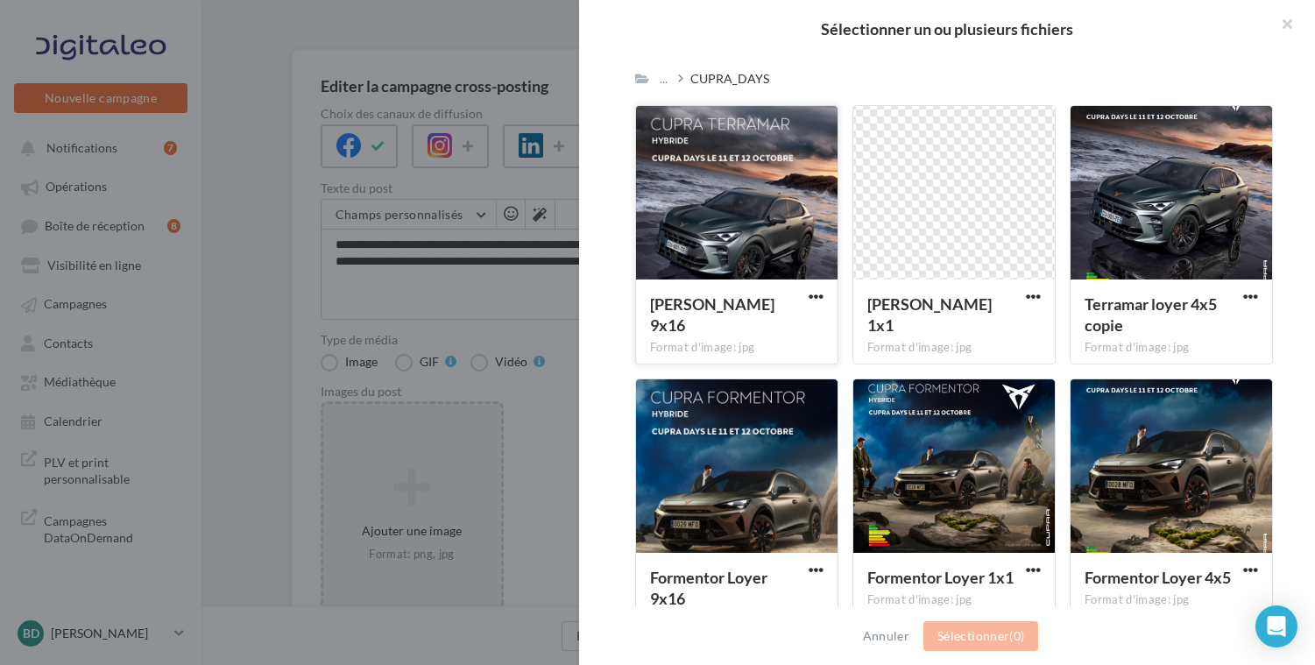
scroll to position [177, 0]
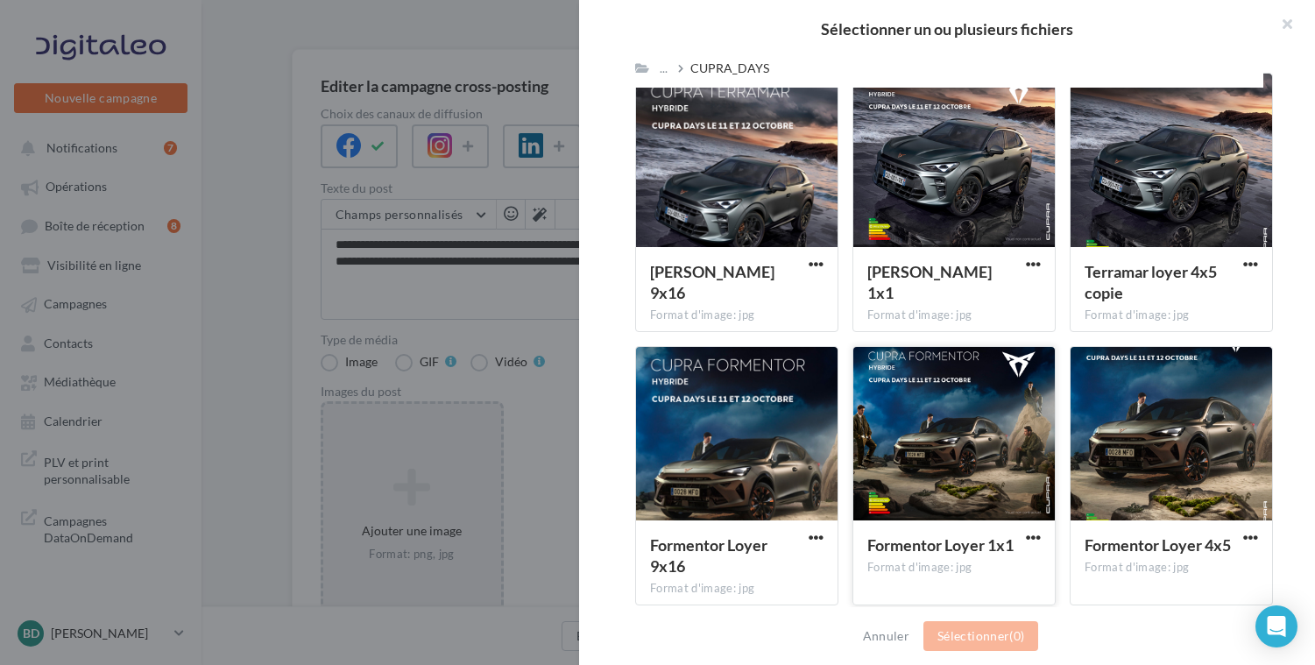
click at [968, 410] on div at bounding box center [954, 434] width 202 height 175
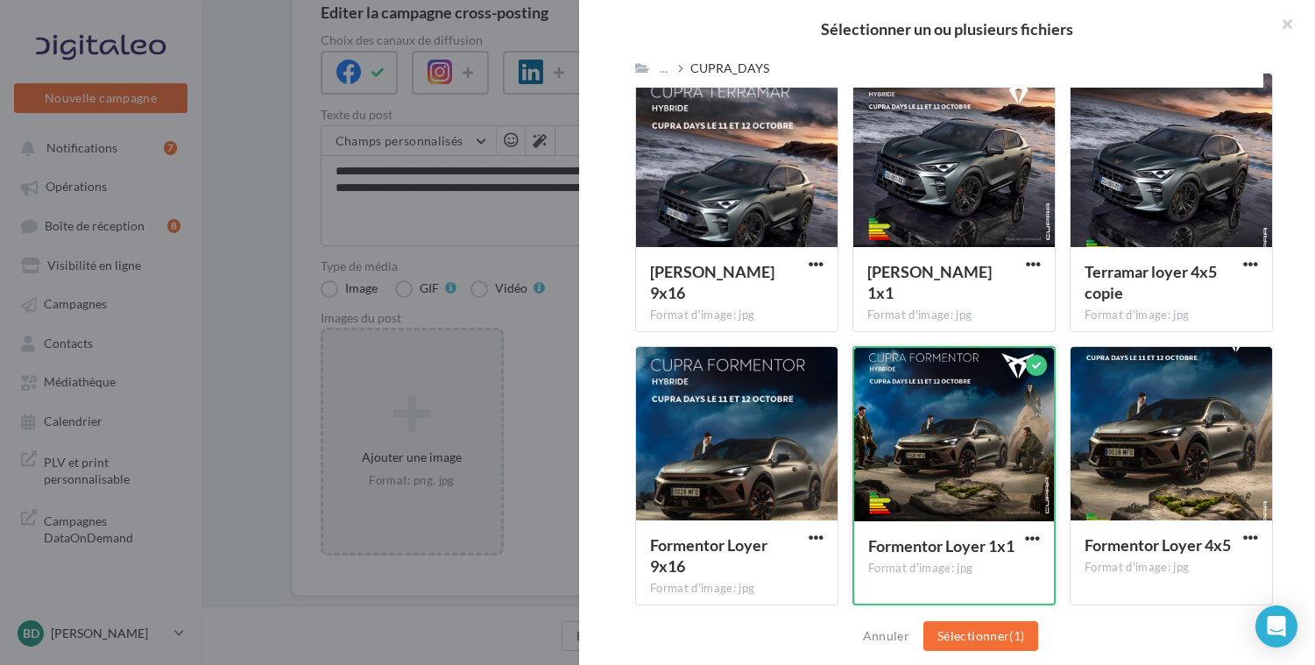
scroll to position [205, 0]
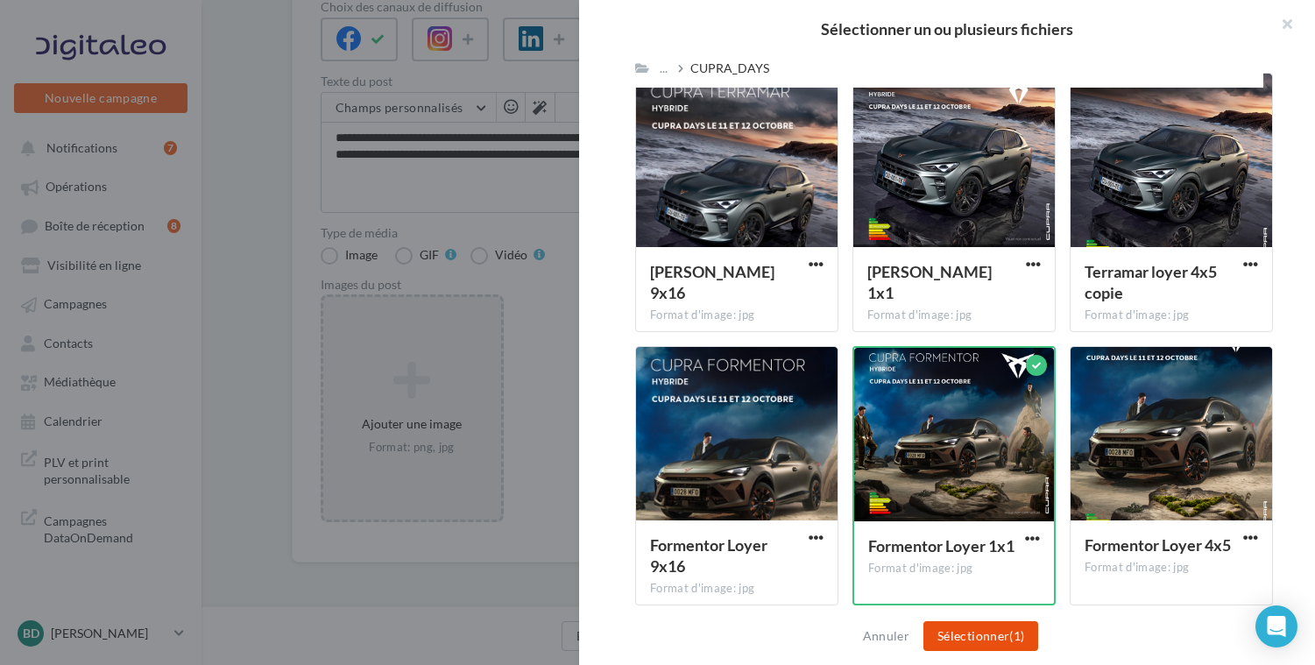
click at [966, 623] on button "Sélectionner (1)" at bounding box center [981, 636] width 115 height 30
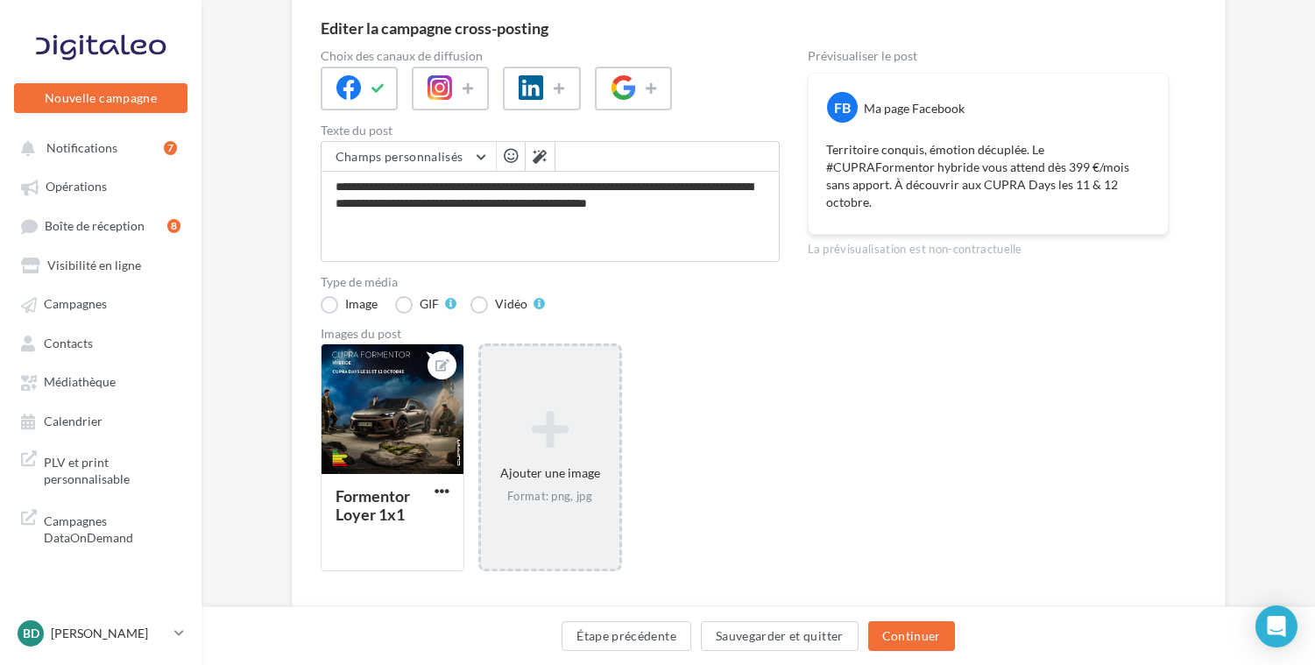
scroll to position [155, 0]
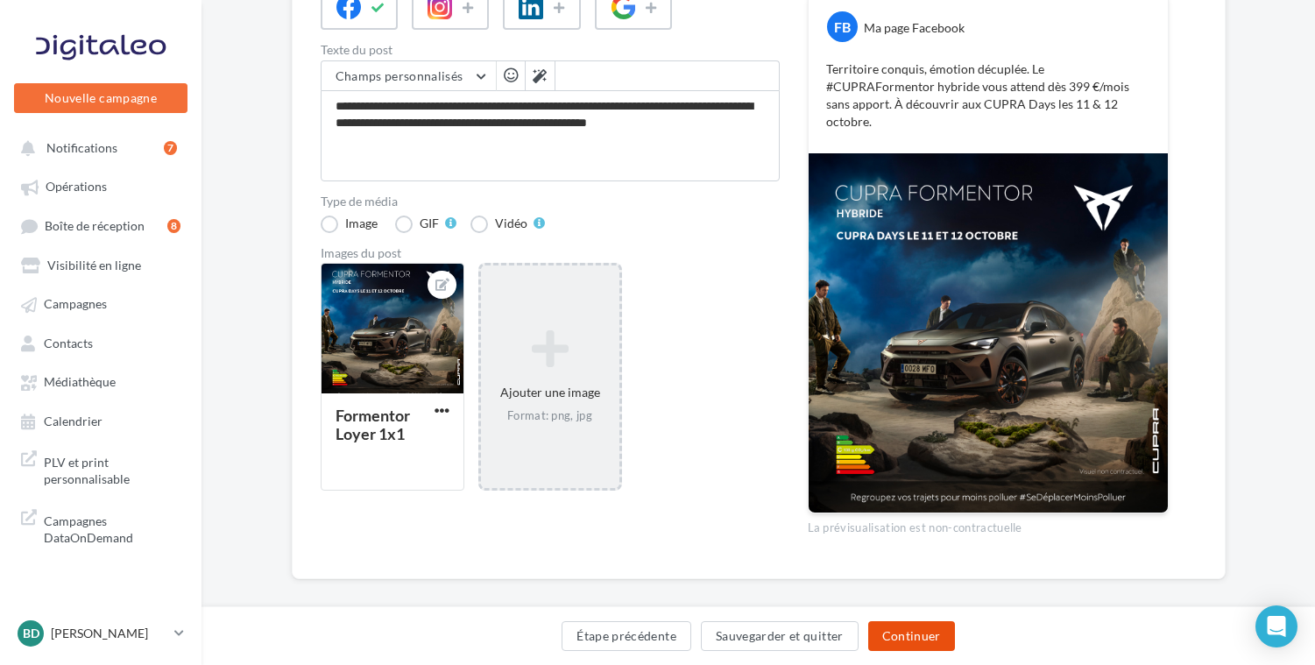
click at [896, 631] on button "Continuer" at bounding box center [911, 636] width 87 height 30
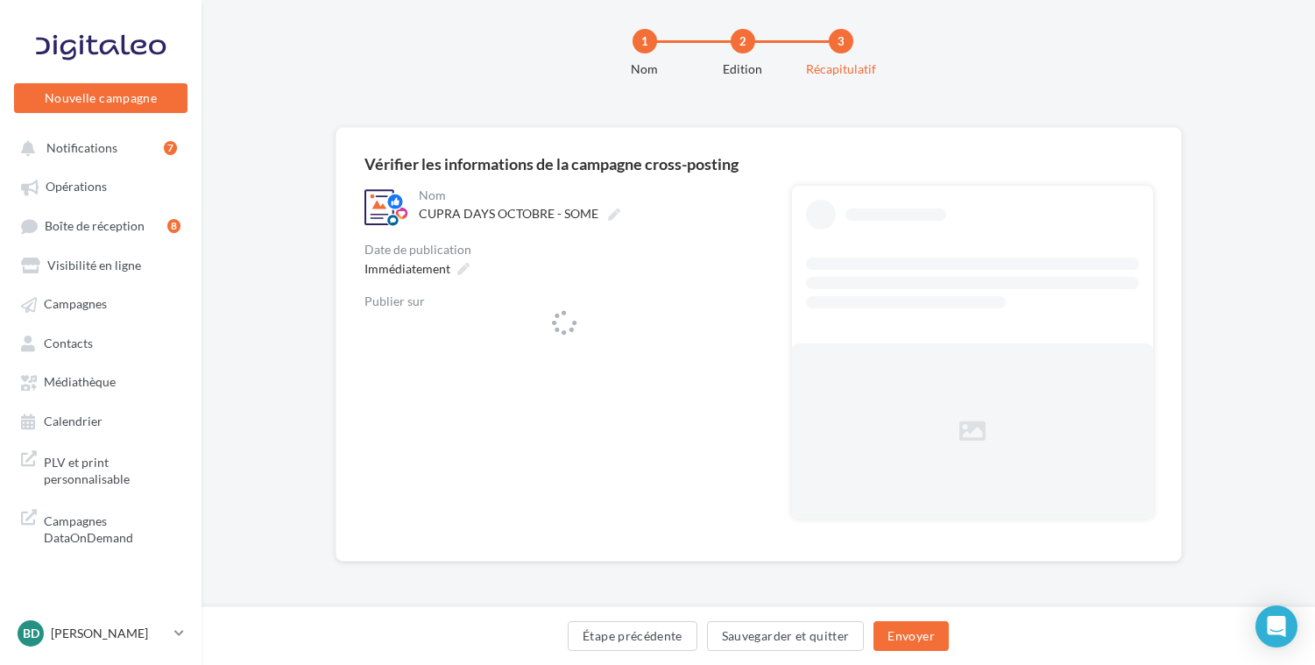
scroll to position [20, 0]
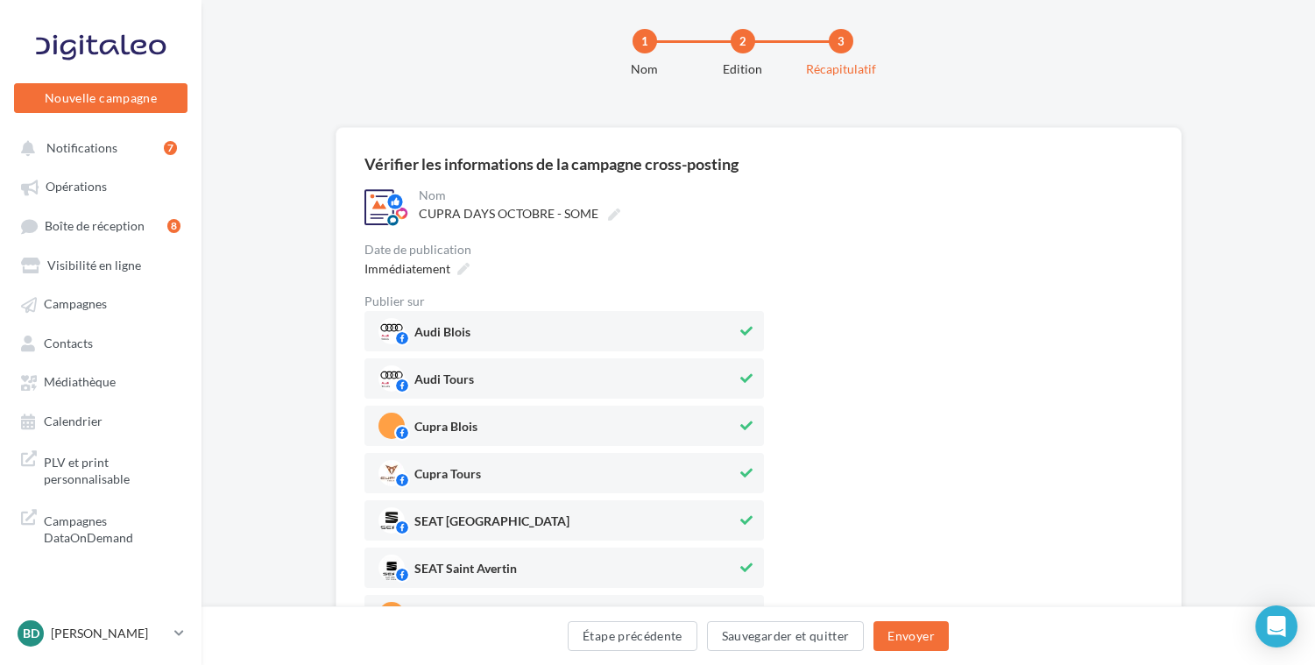
click at [619, 329] on span "Audi Blois" at bounding box center [558, 331] width 359 height 26
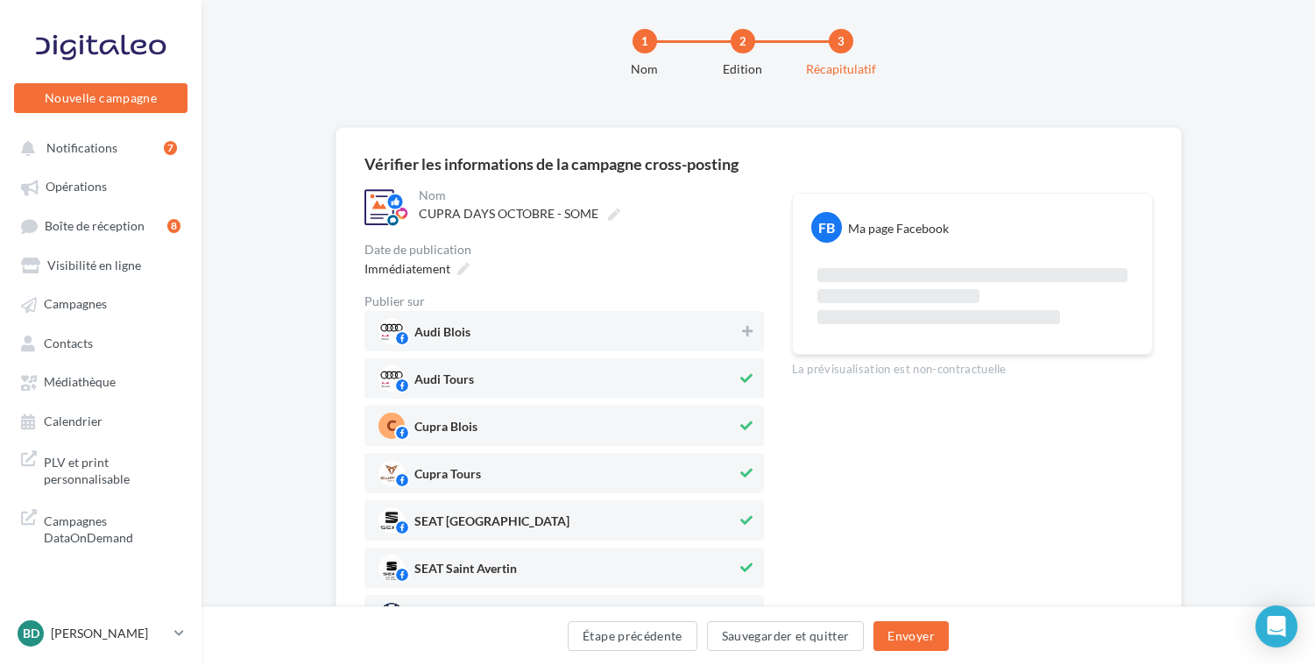
click at [697, 374] on span "Audi Tours" at bounding box center [558, 378] width 359 height 26
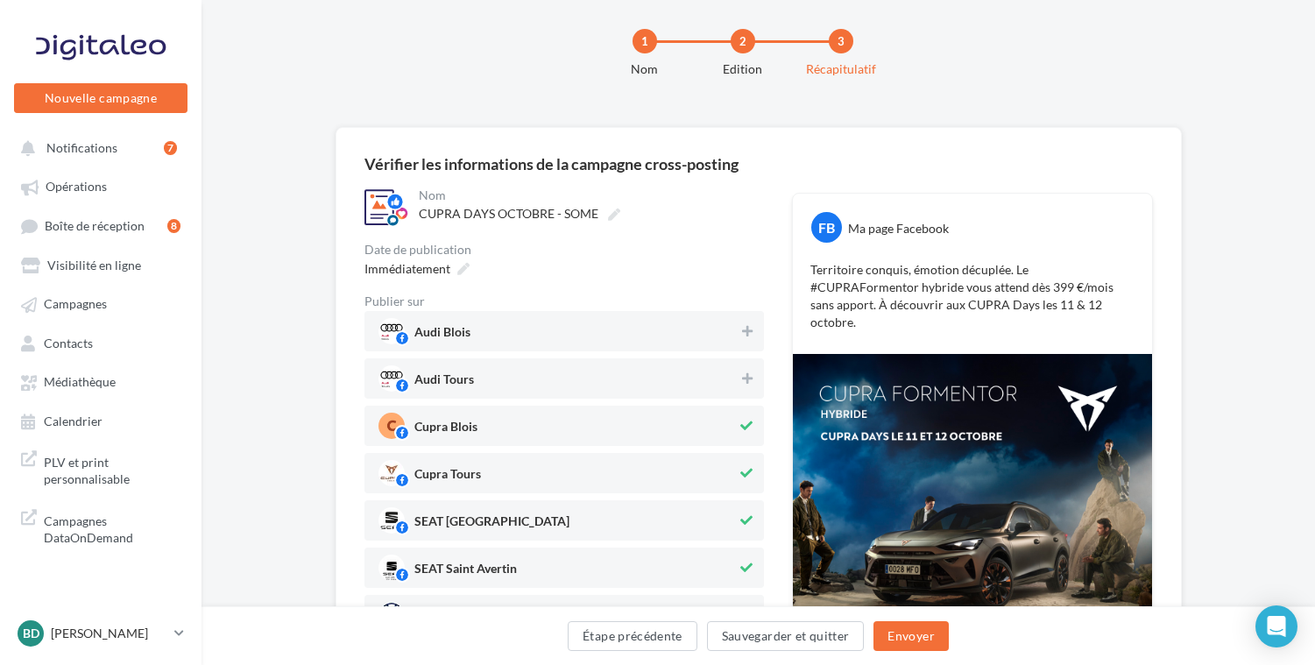
click at [703, 417] on span "Cupra Blois" at bounding box center [558, 426] width 359 height 26
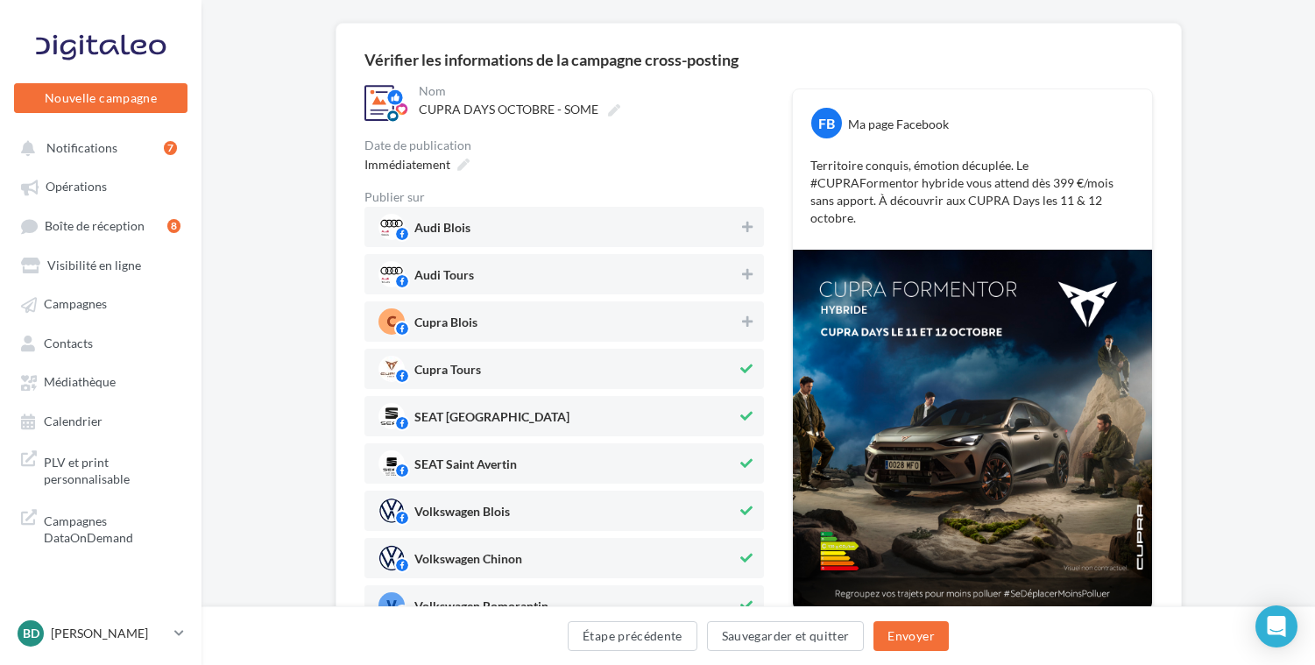
scroll to position [138, 0]
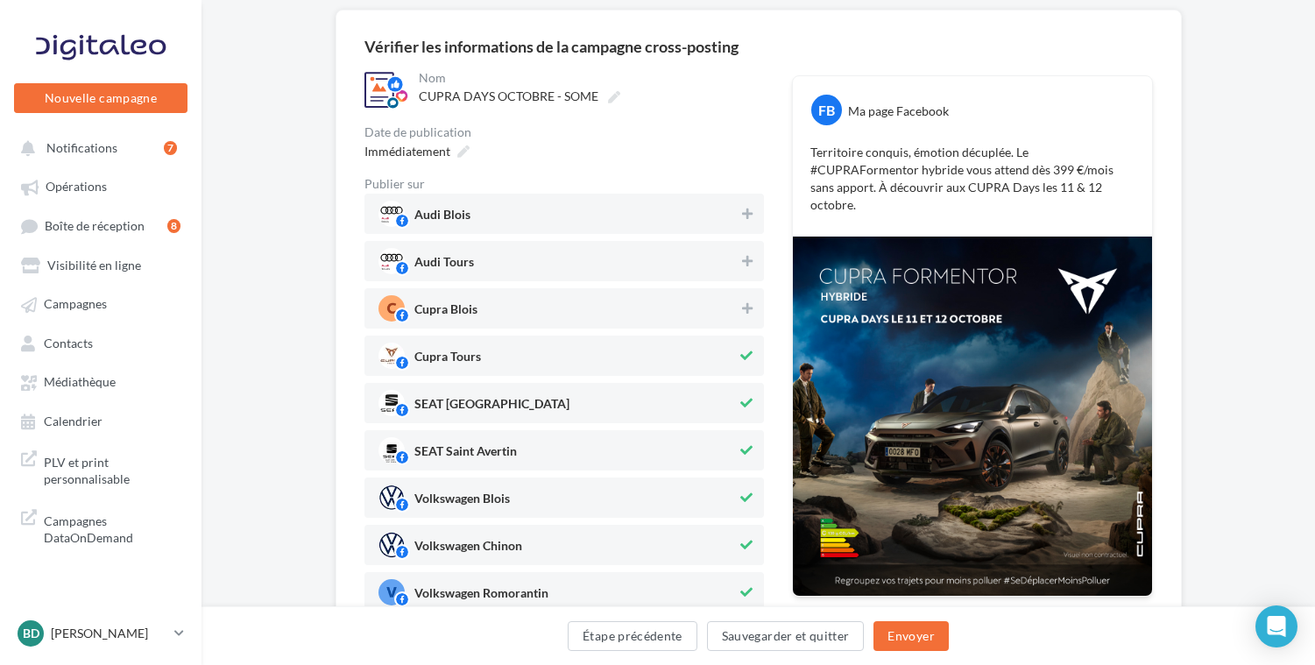
click at [704, 400] on span "SEAT Blois" at bounding box center [558, 403] width 359 height 26
click at [704, 437] on span "SEAT Saint Avertin" at bounding box center [558, 450] width 359 height 26
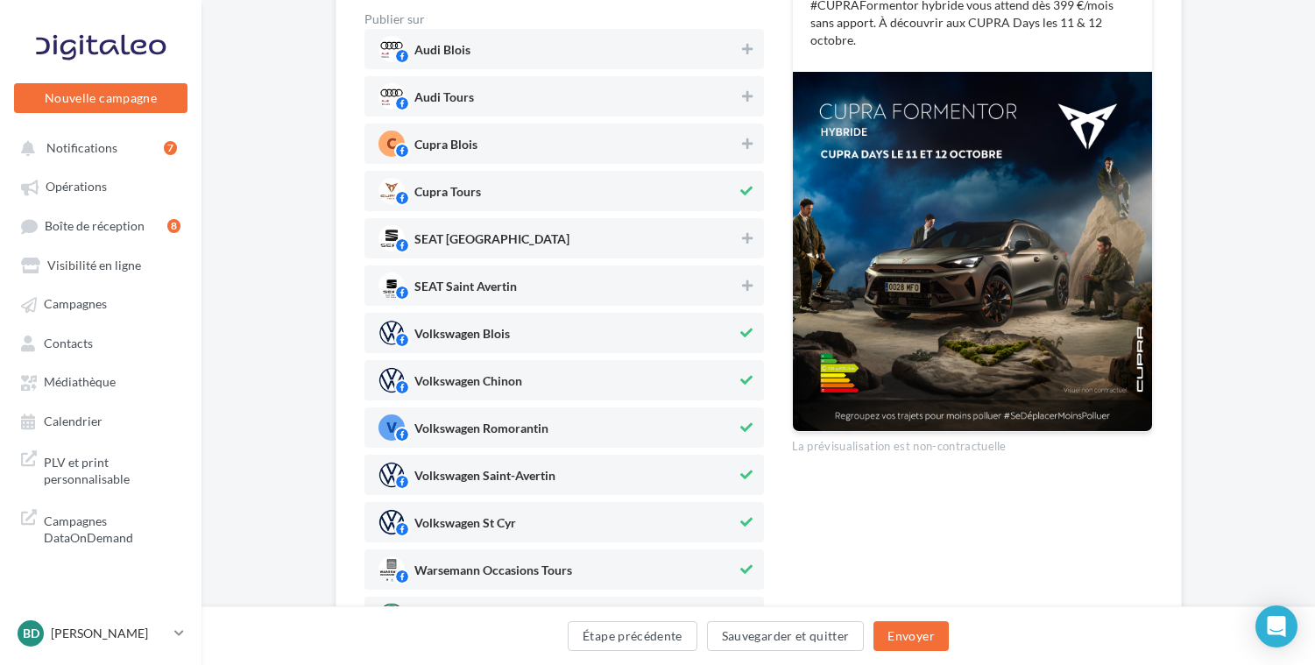
scroll to position [320, 0]
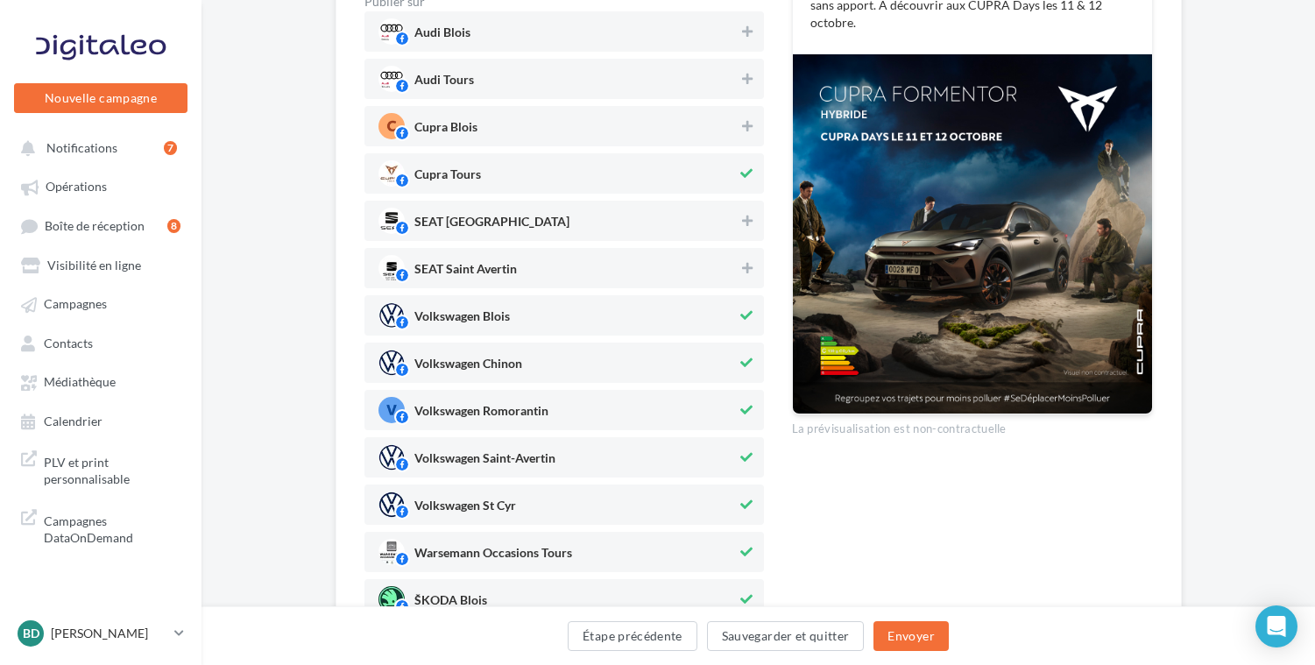
click at [707, 313] on span "Volkswagen Blois" at bounding box center [558, 315] width 359 height 26
click at [707, 361] on span "Volkswagen Chinon" at bounding box center [558, 363] width 359 height 26
click at [707, 409] on span "Volkswagen Romorantin" at bounding box center [558, 410] width 359 height 26
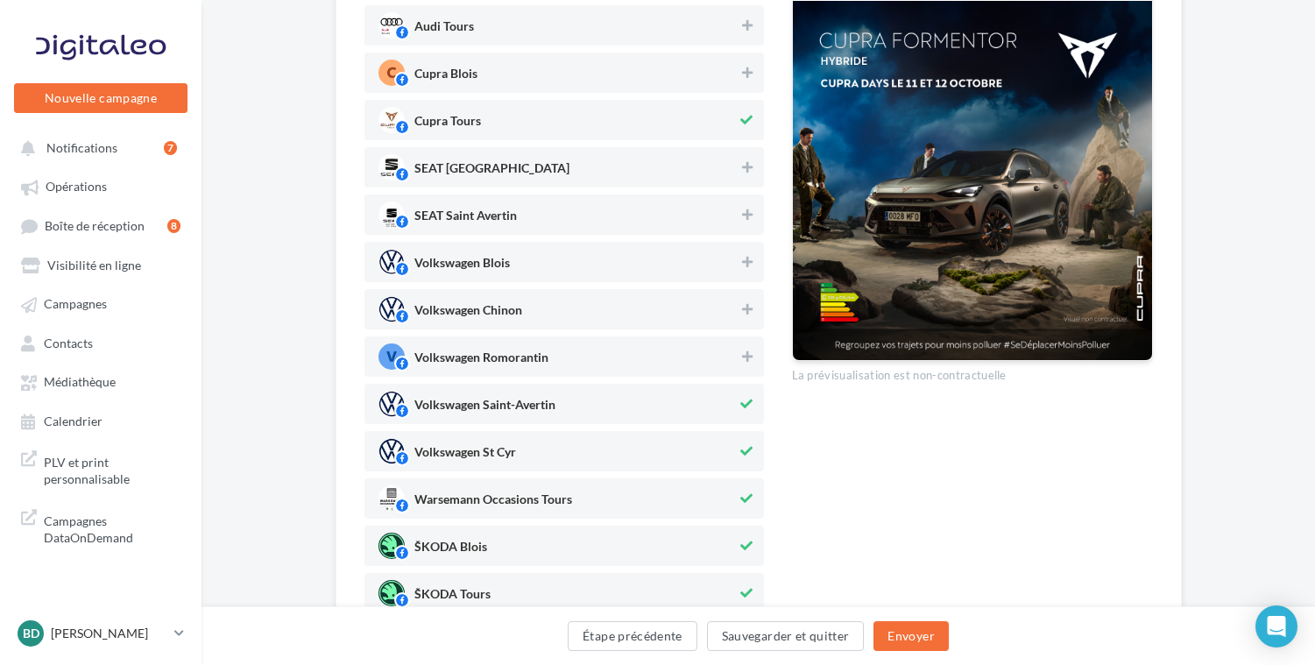
scroll to position [462, 0]
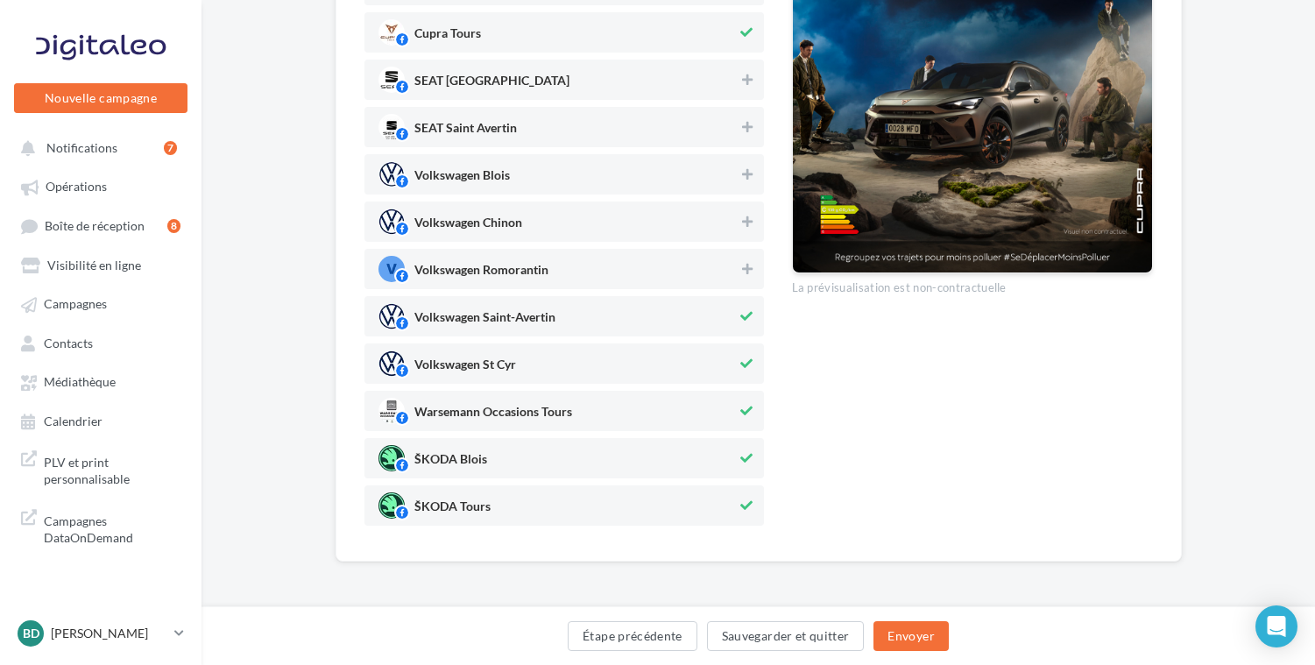
click at [714, 321] on span "Volkswagen Saint-Avertin" at bounding box center [558, 316] width 359 height 26
click at [714, 376] on span "Volkswagen St Cyr" at bounding box center [558, 363] width 359 height 26
click at [714, 410] on span "Warsemann Occasions Tours" at bounding box center [558, 411] width 359 height 26
click at [714, 451] on span "ŠKODA Blois" at bounding box center [558, 458] width 359 height 26
click at [714, 500] on span "ŠKODA Tours" at bounding box center [558, 505] width 359 height 26
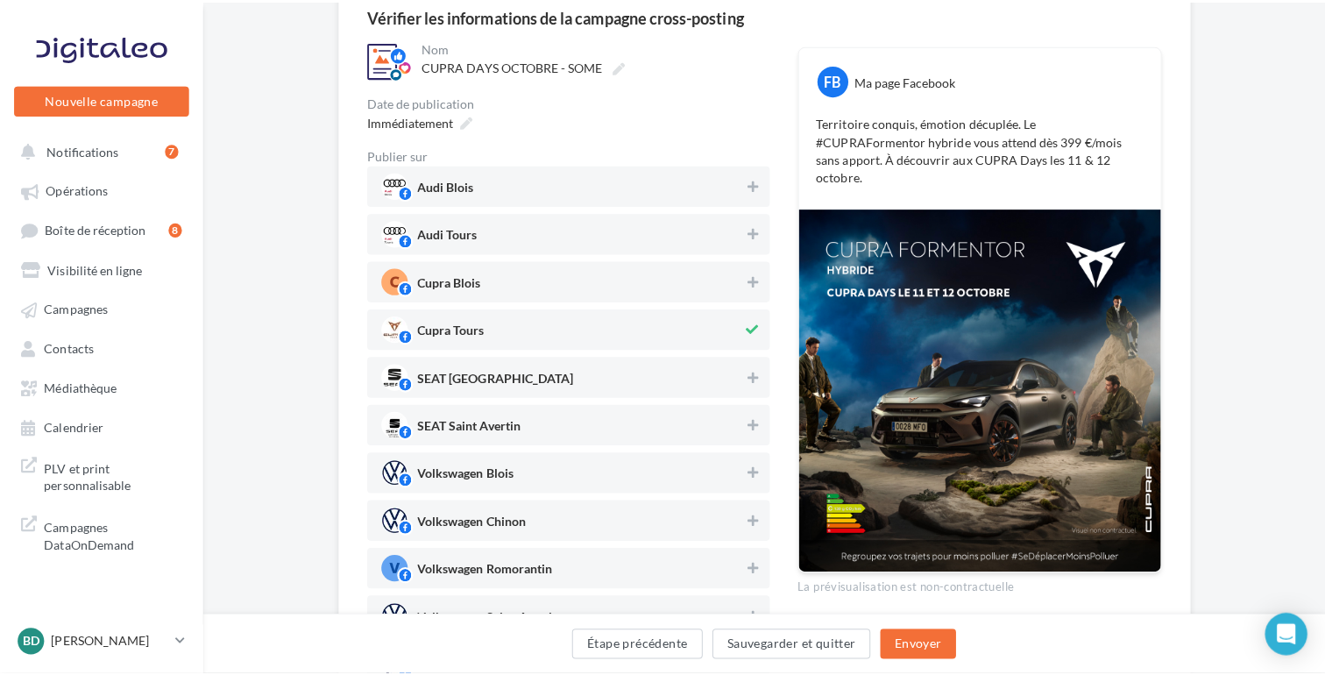
scroll to position [170, 0]
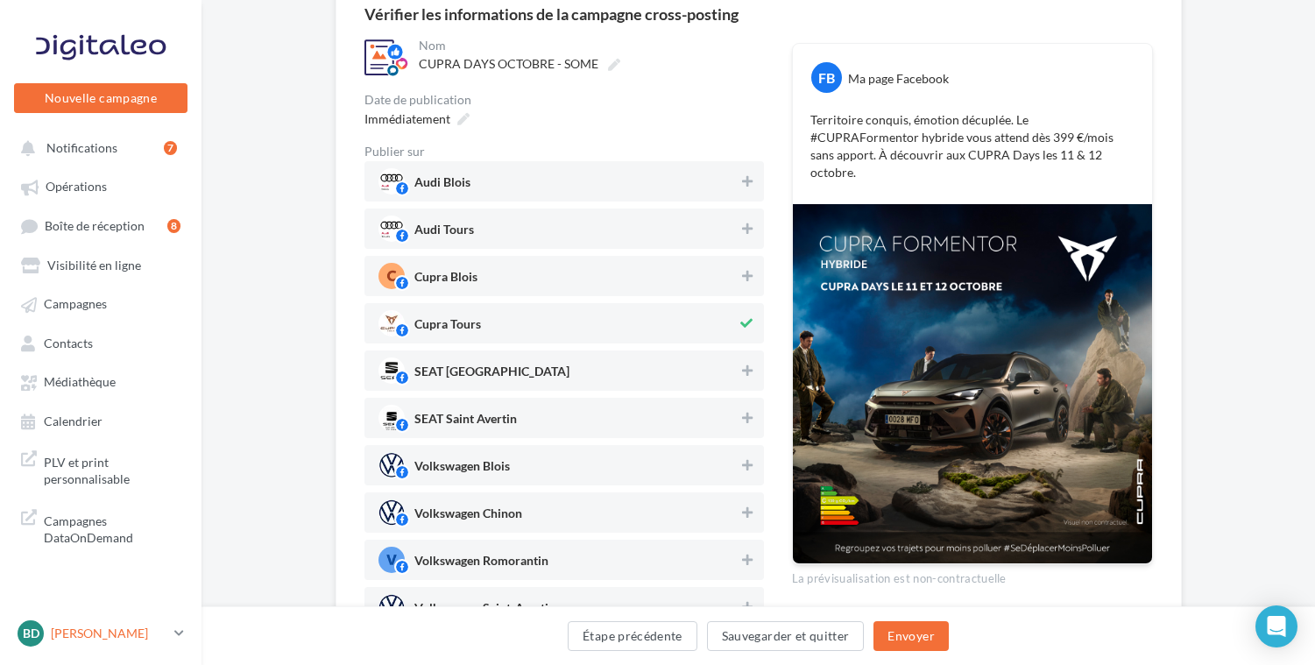
click at [152, 642] on p "[PERSON_NAME]" at bounding box center [109, 634] width 117 height 18
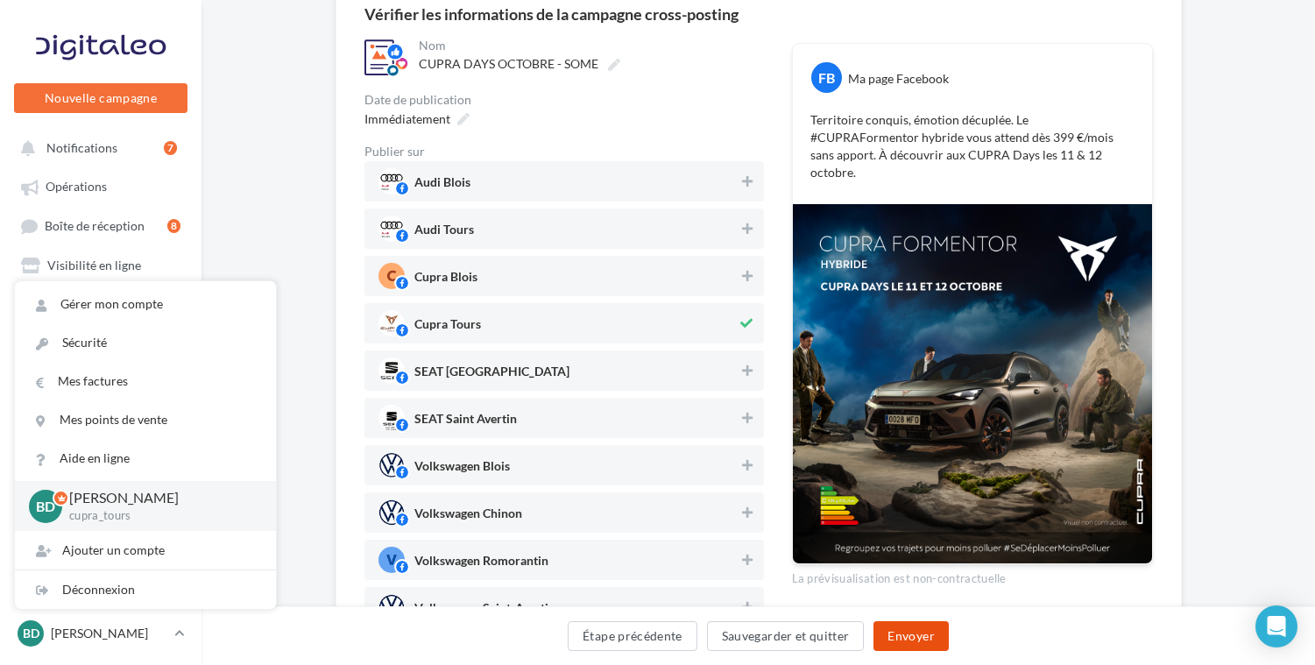
click at [920, 630] on button "Envoyer" at bounding box center [911, 636] width 74 height 30
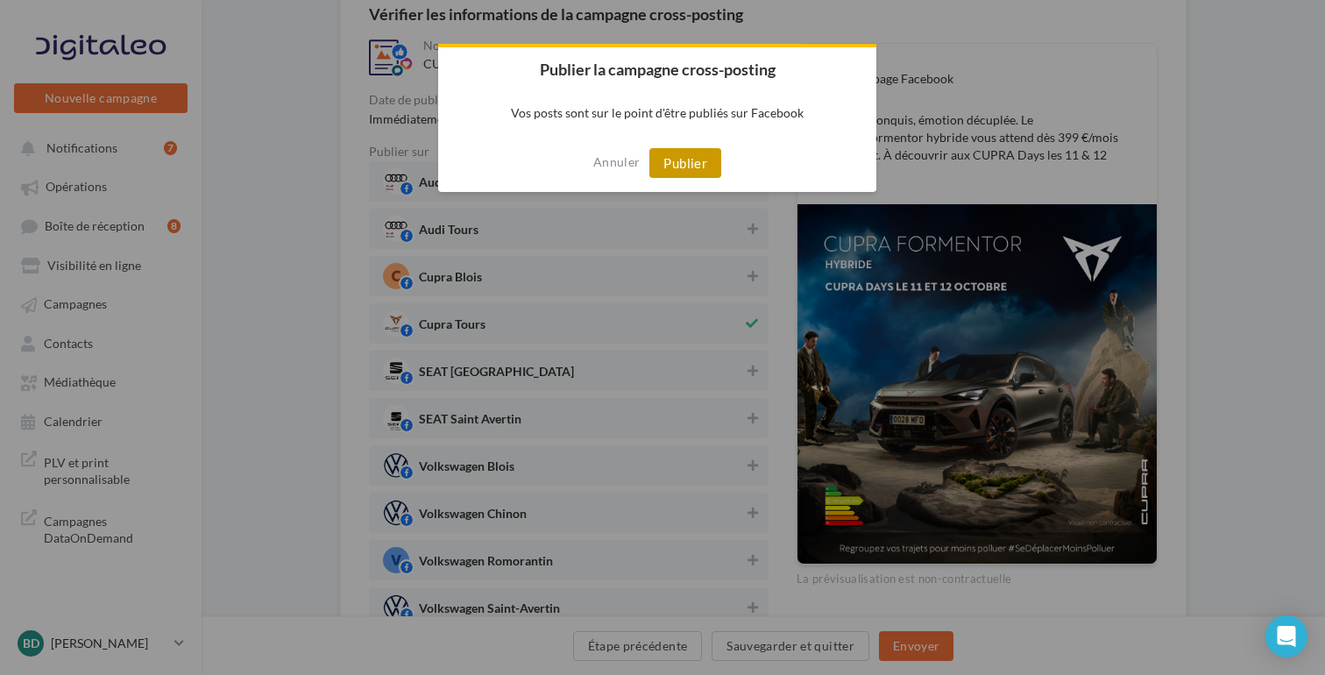
click at [680, 163] on button "Publier" at bounding box center [685, 163] width 72 height 30
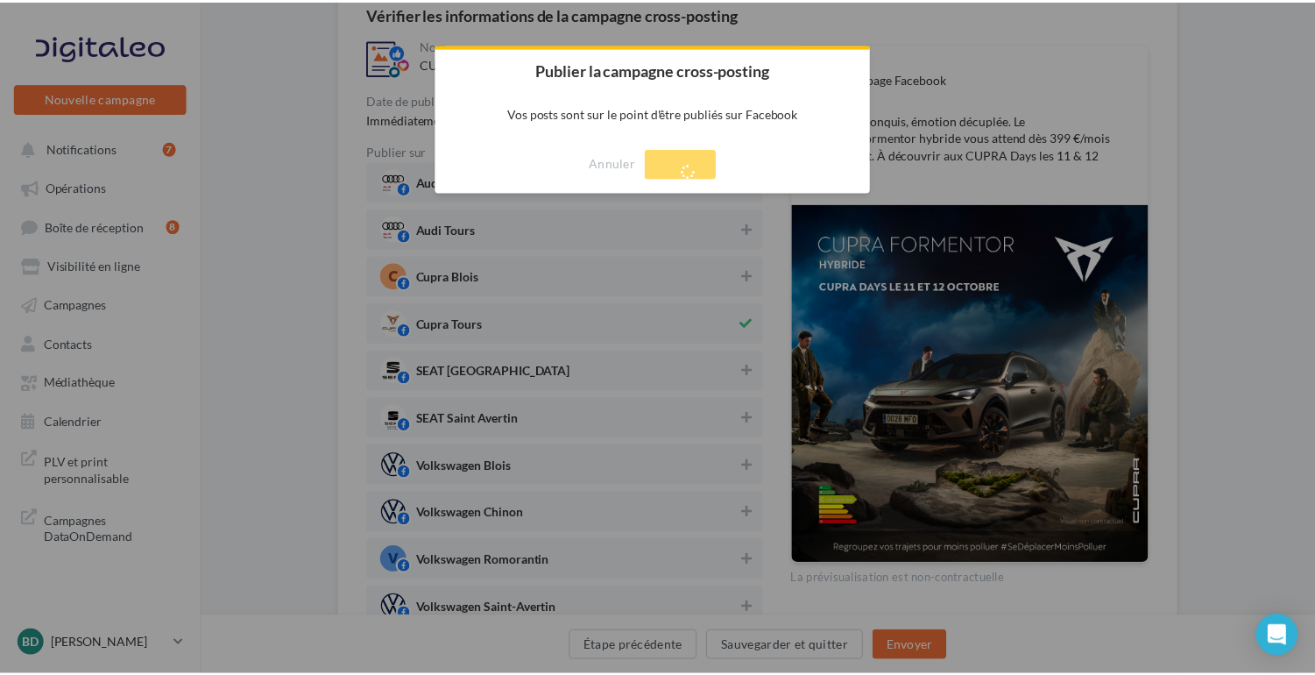
scroll to position [28, 0]
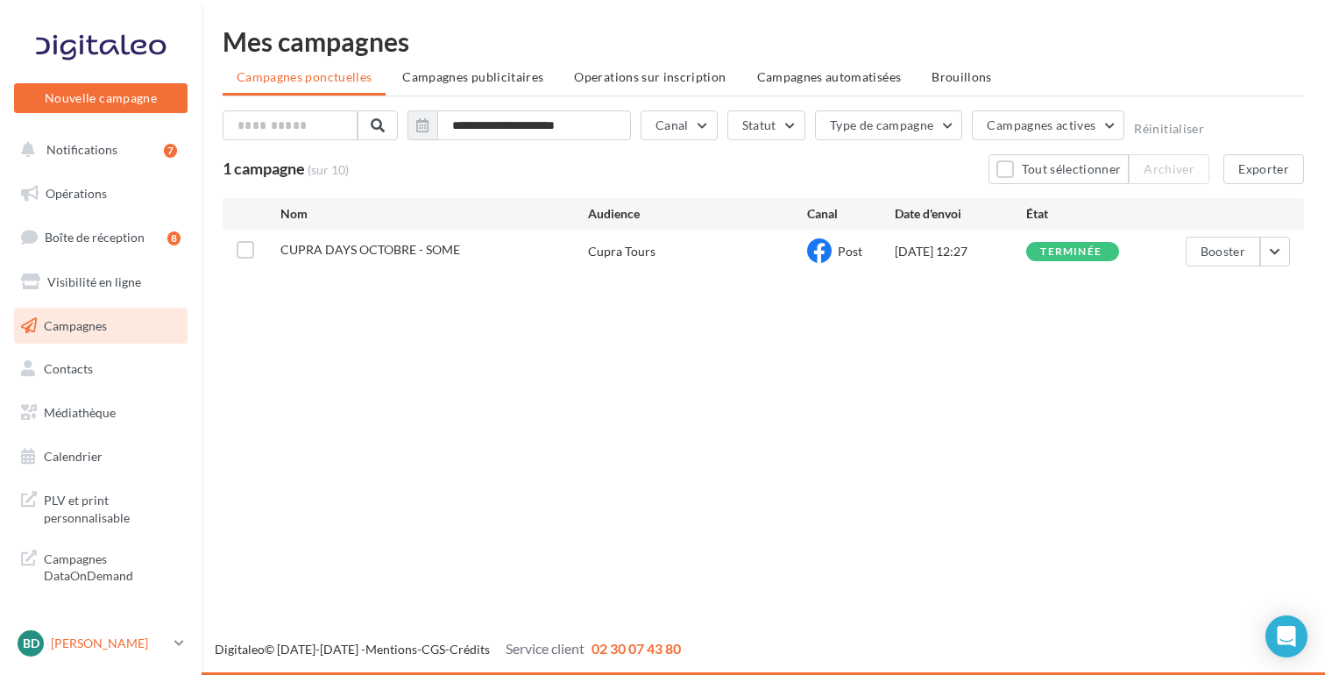
click at [164, 647] on p "[PERSON_NAME]" at bounding box center [109, 643] width 117 height 18
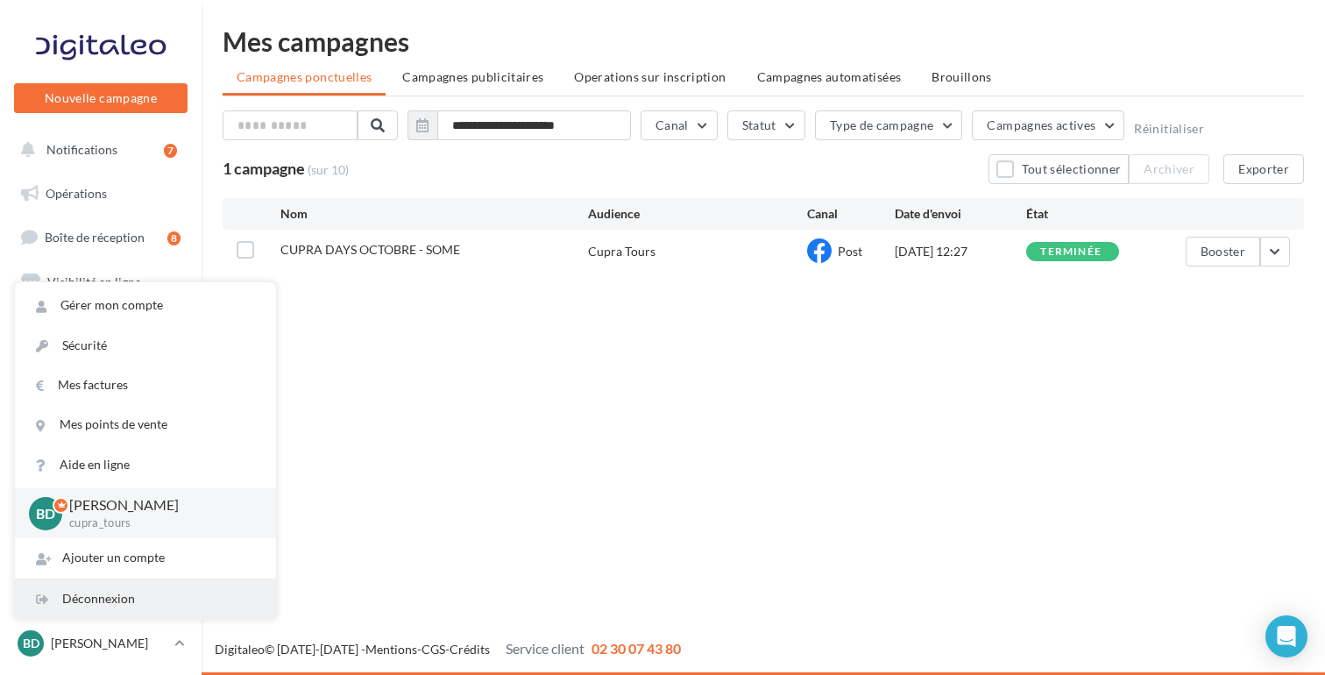
click at [108, 594] on div "Déconnexion" at bounding box center [145, 598] width 261 height 39
